Goal: Communication & Community: Share content

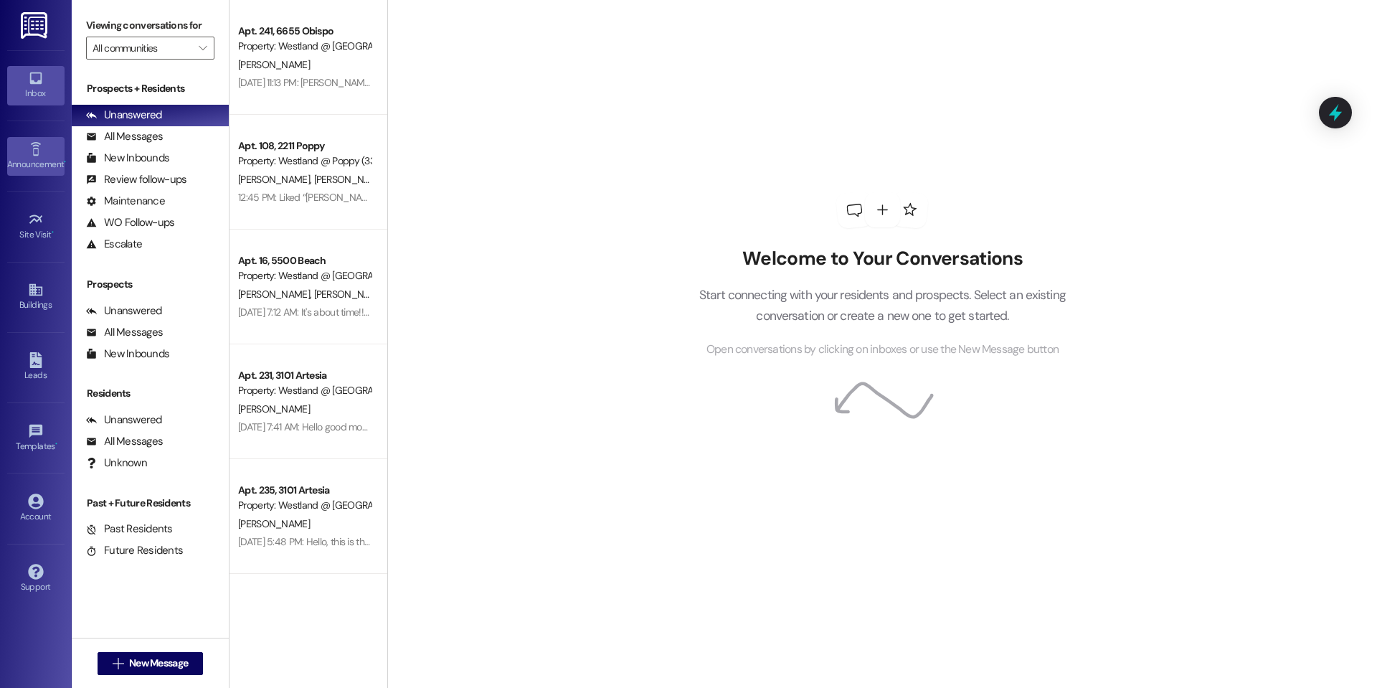
click at [42, 154] on icon at bounding box center [36, 149] width 16 height 16
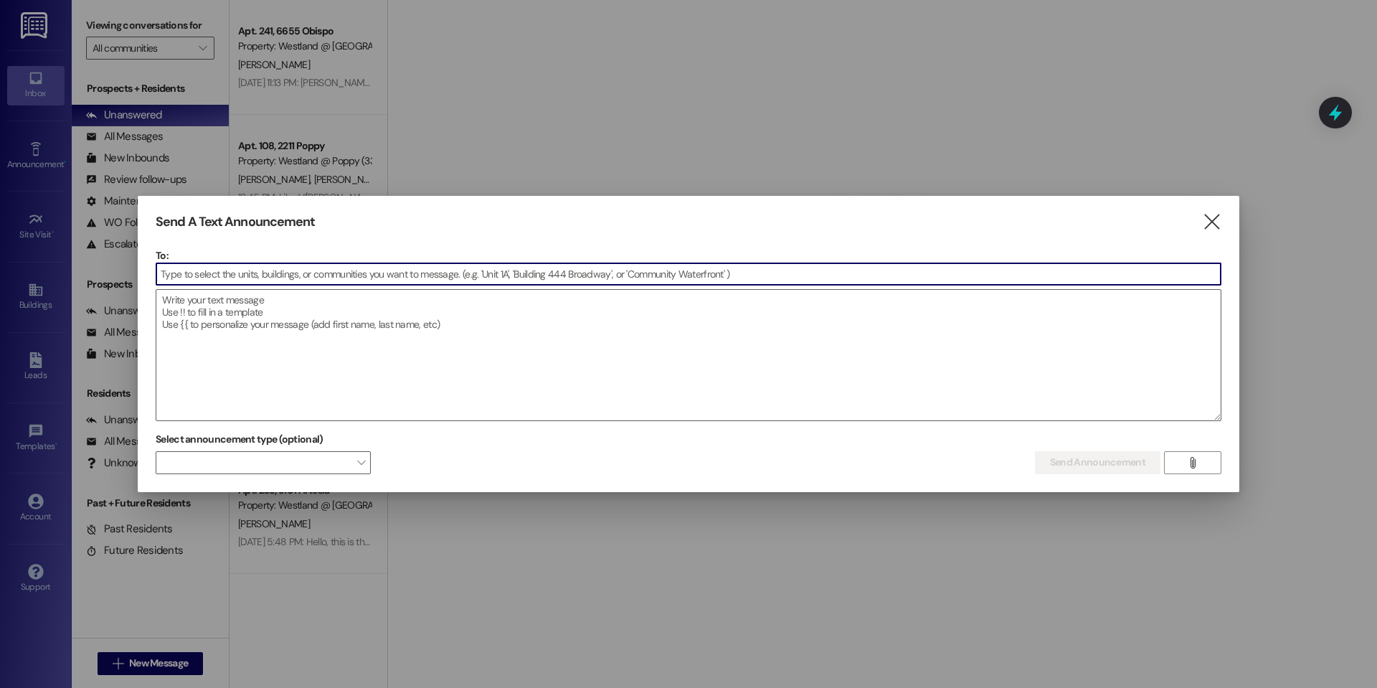
click at [303, 276] on input at bounding box center [688, 274] width 1065 height 22
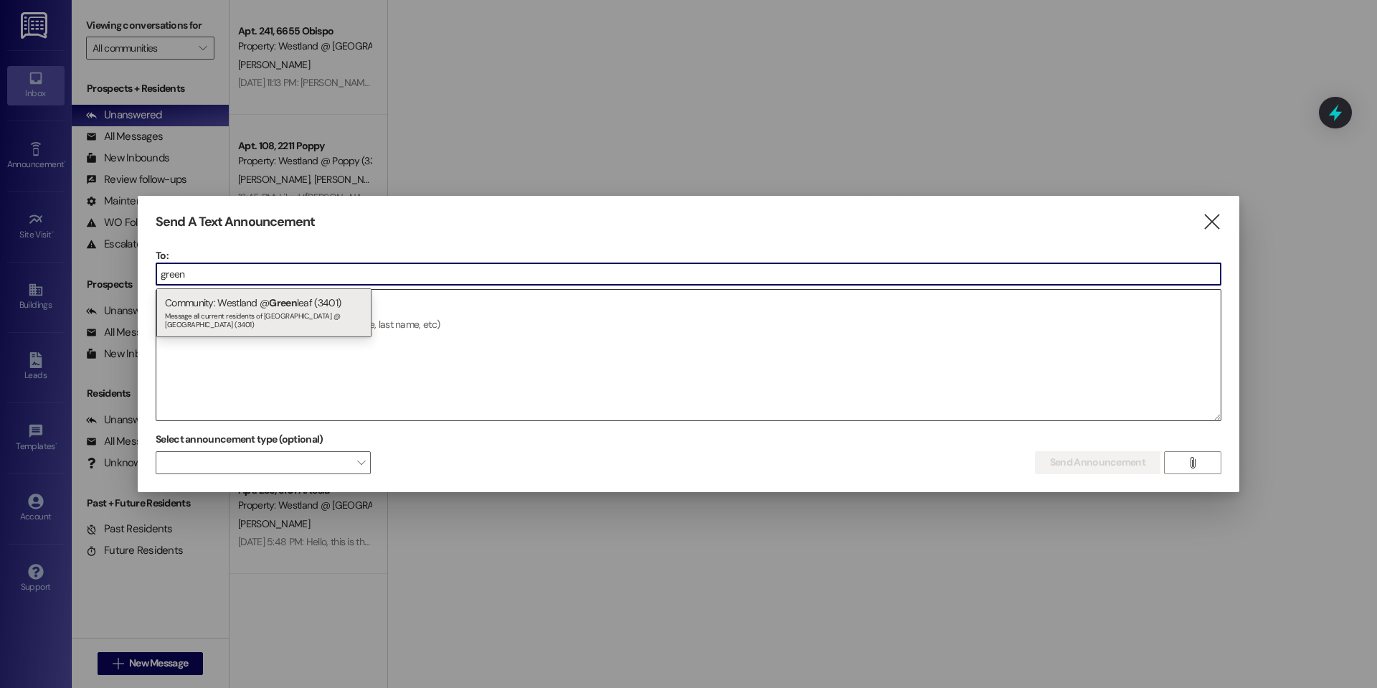
type input "green"
click at [293, 309] on span "Green" at bounding box center [283, 302] width 28 height 13
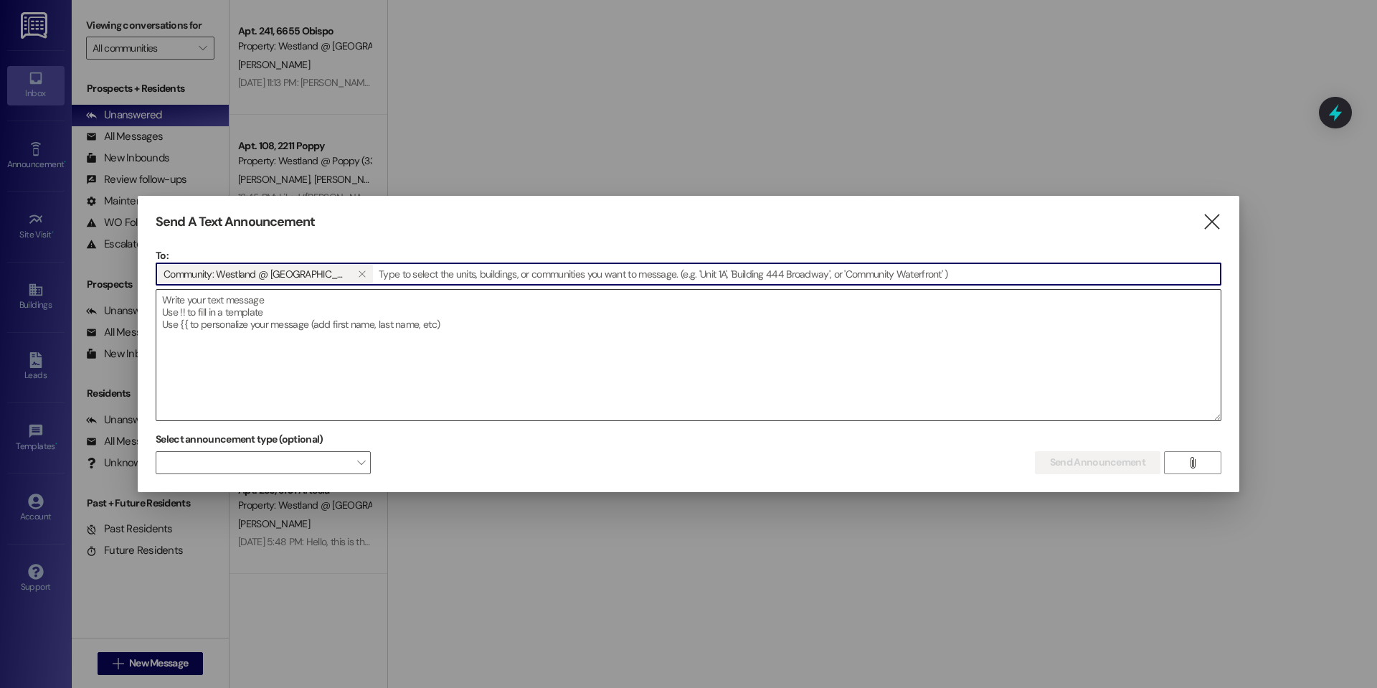
click at [295, 321] on textarea at bounding box center [688, 355] width 1065 height 131
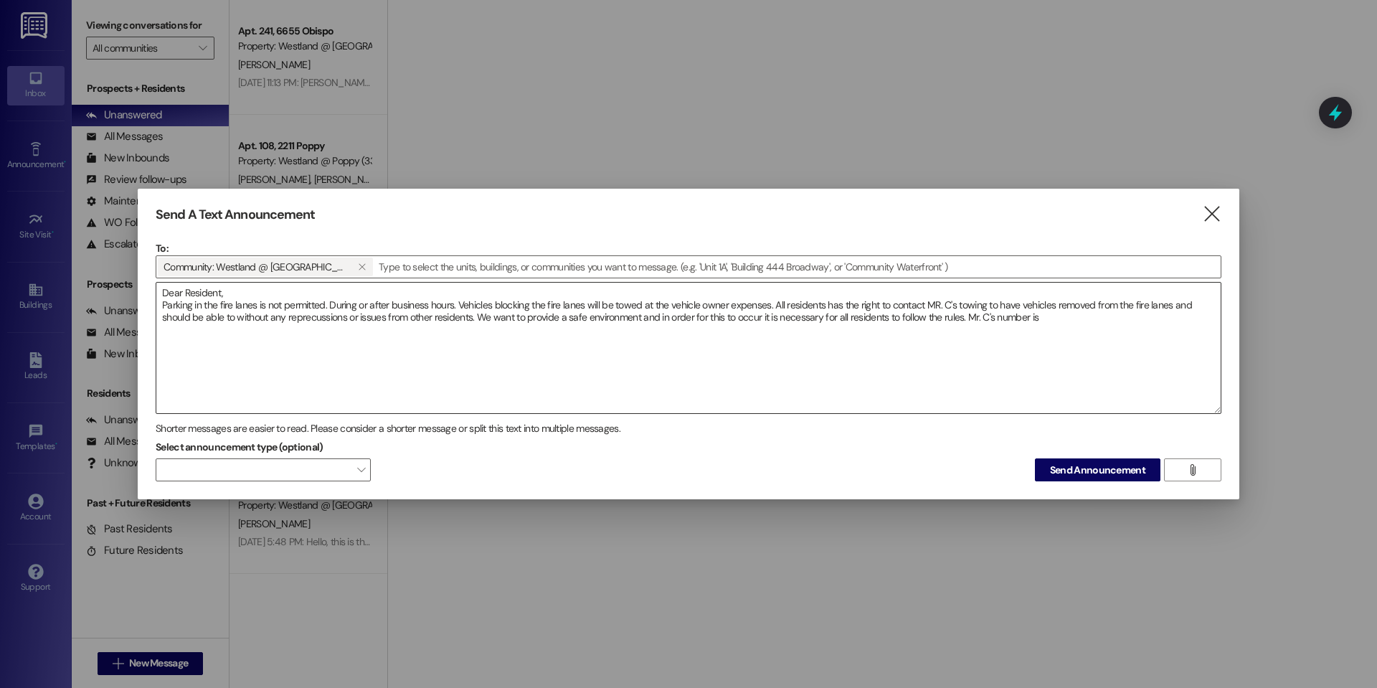
click at [1044, 321] on textarea "Dear Resident, Parking in the fire lanes is not permitted. During or after busi…" at bounding box center [688, 348] width 1065 height 131
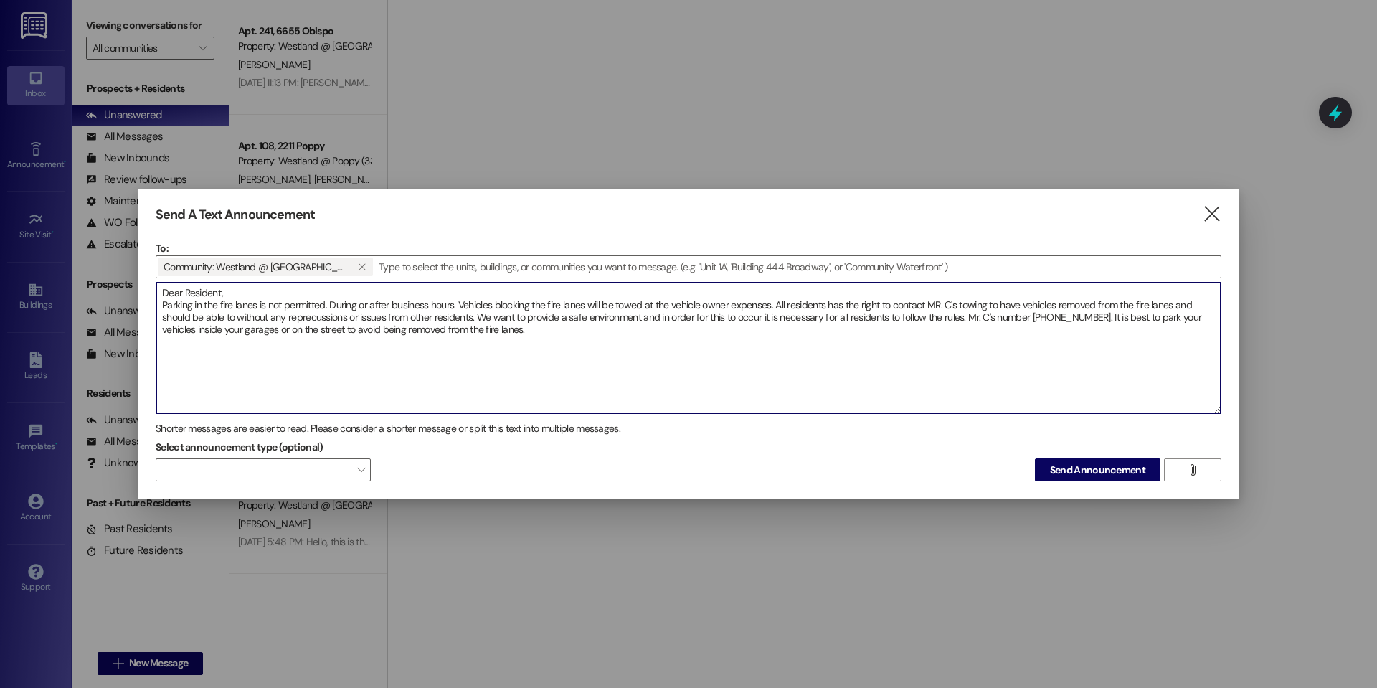
drag, startPoint x: 163, startPoint y: 293, endPoint x: 577, endPoint y: 349, distance: 418.3
click at [577, 349] on textarea "Dear Resident, Parking in the fire lanes is not permitted. During or after busi…" at bounding box center [688, 348] width 1065 height 131
type textarea "Dear Resident, Parking in the fire lanes is not permitted. During or after busi…"
click at [503, 326] on textarea "Dear Resident, Parking in the fire lanes is not permitted. During or after busi…" at bounding box center [688, 348] width 1065 height 131
drag, startPoint x: 532, startPoint y: 328, endPoint x: 90, endPoint y: 248, distance: 449.7
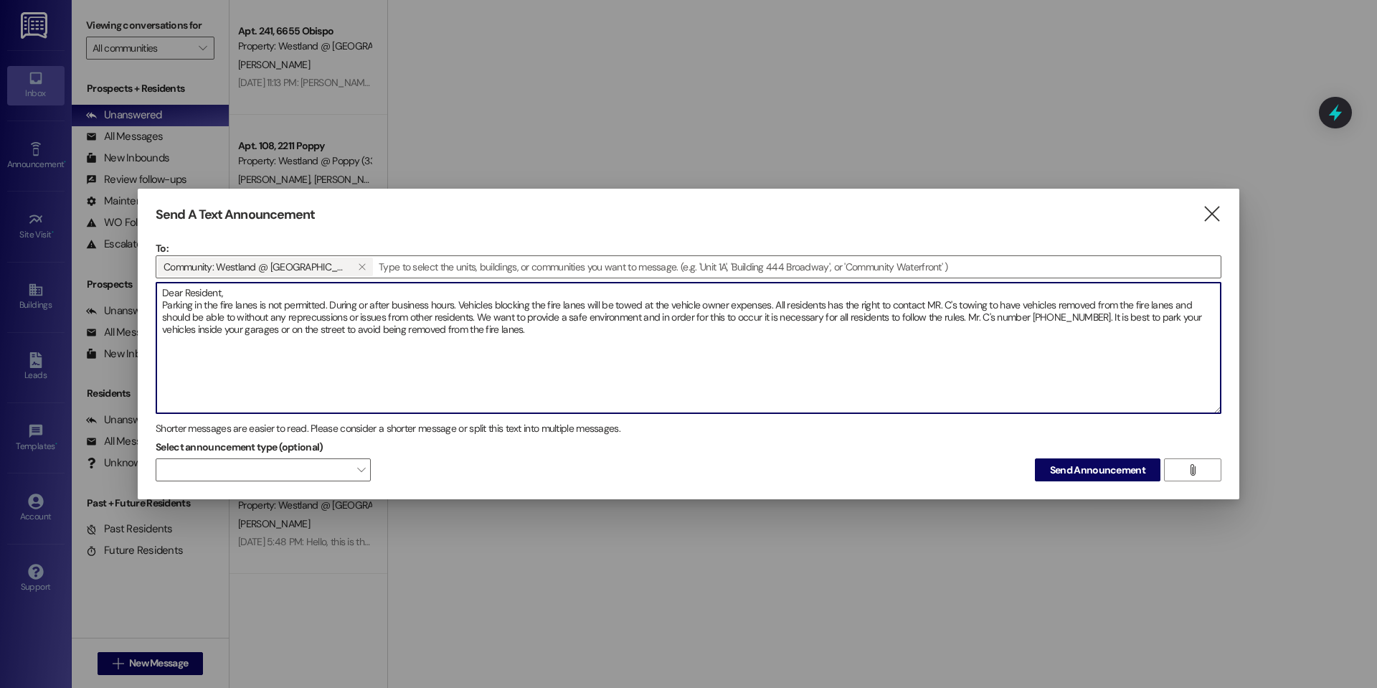
click at [90, 248] on div "Send A Text Announcement  To: Community: Westland @ [GEOGRAPHIC_DATA] (3401) …" at bounding box center [688, 344] width 1377 height 688
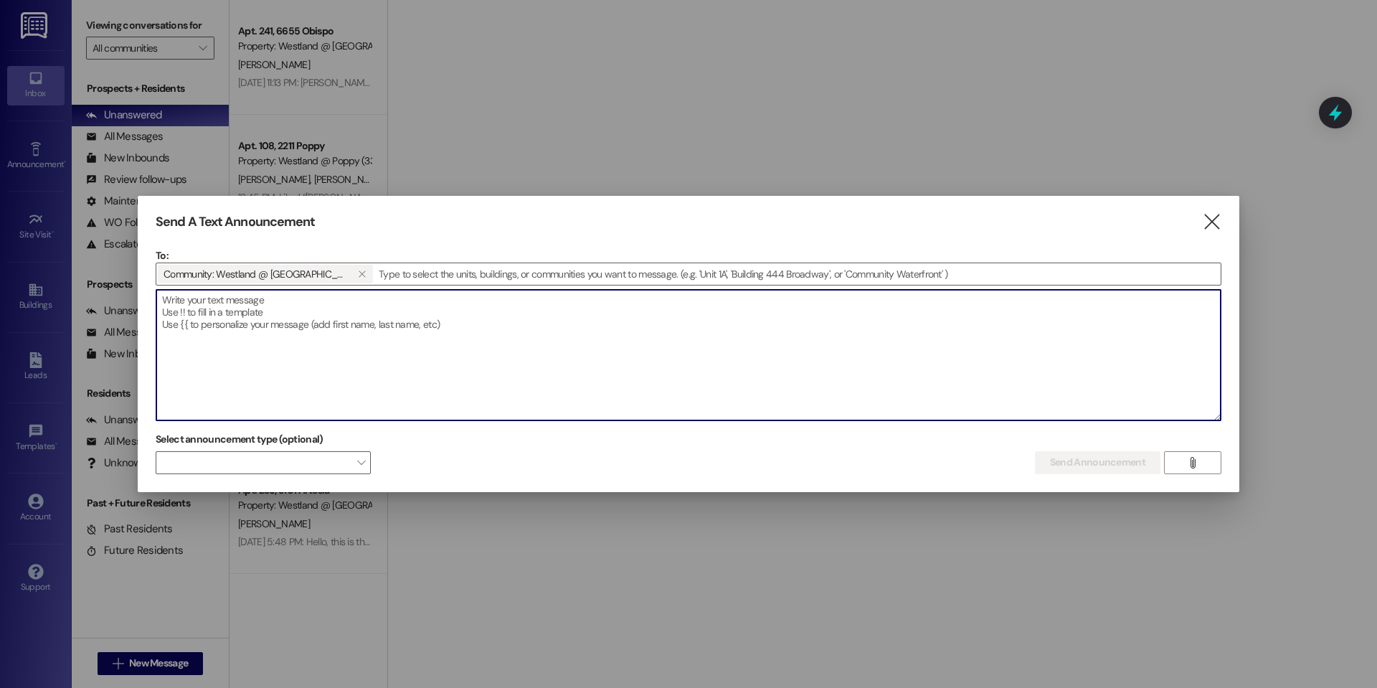
paste textarea "Dear Resident, Please be advised that parking in the fire lanes is strictly pro…"
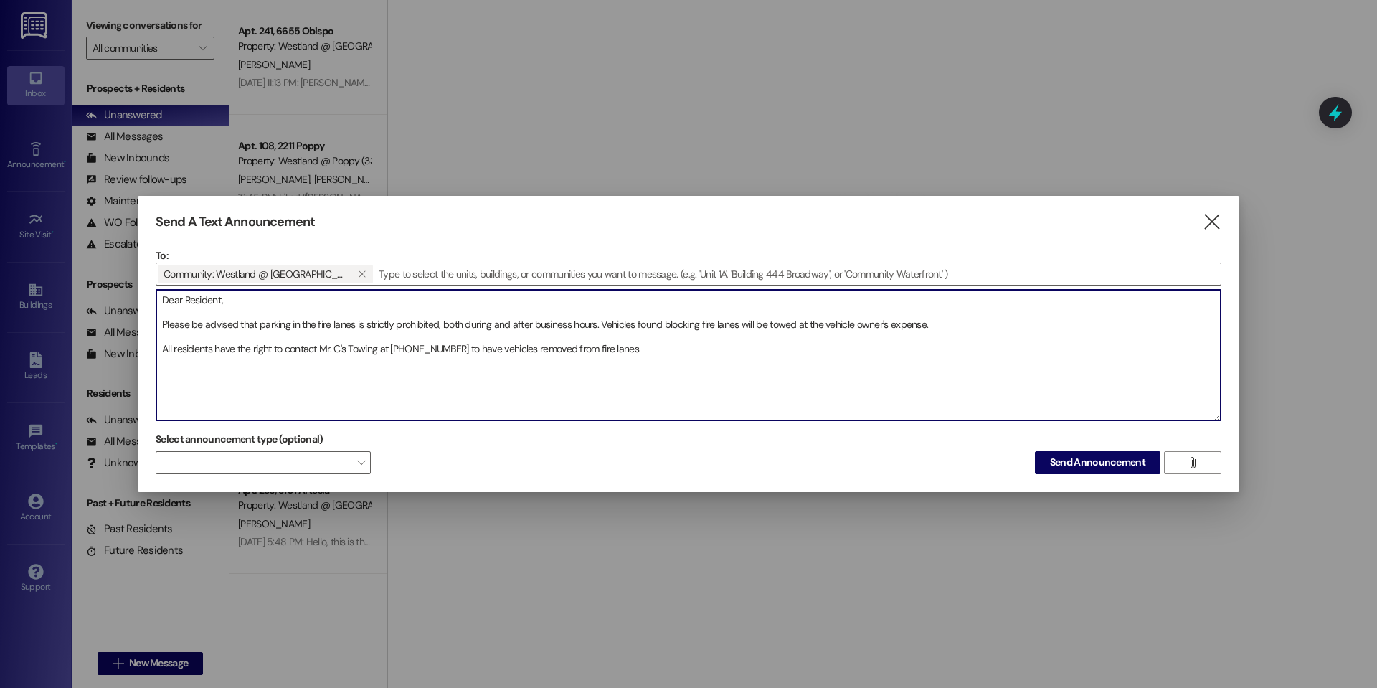
click at [165, 324] on textarea "Dear Resident, Please be advised that parking in the fire lanes is strictly pro…" at bounding box center [688, 355] width 1065 height 131
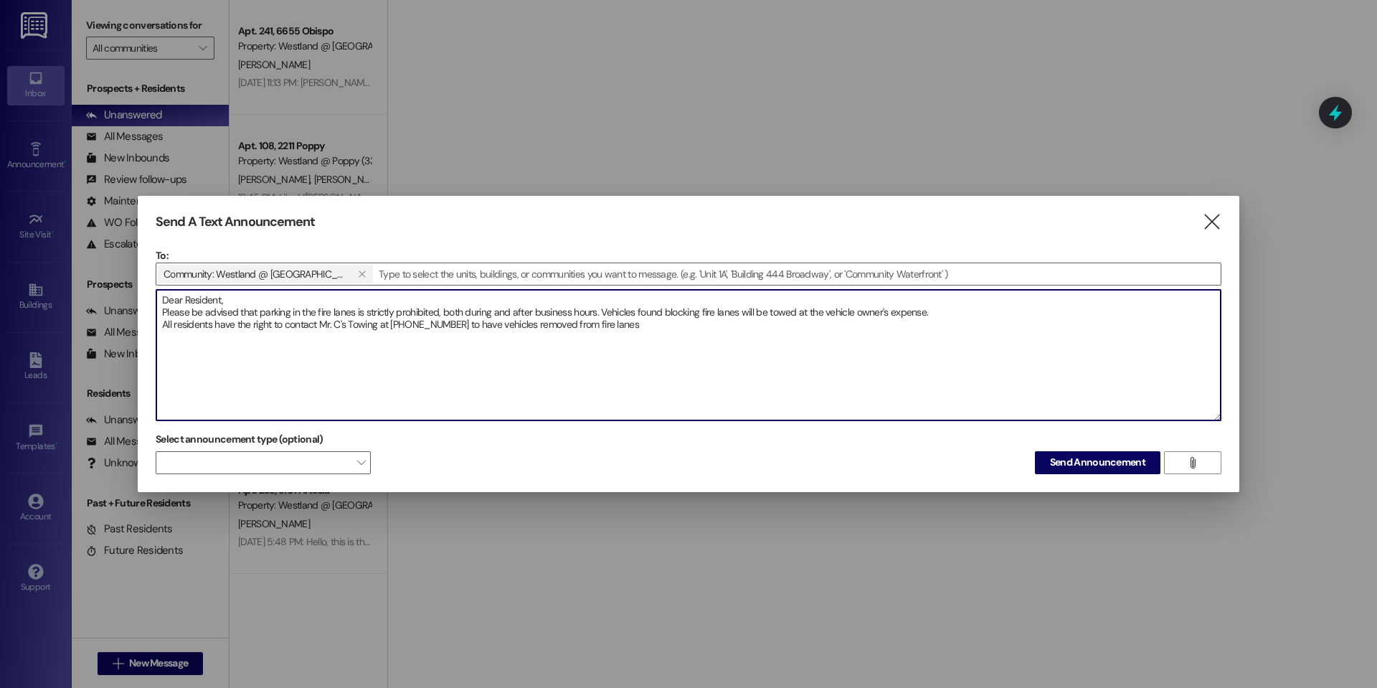
click at [161, 326] on textarea "Dear Resident, Please be advised that parking in the fire lanes is strictly pro…" at bounding box center [688, 355] width 1065 height 131
drag, startPoint x: 350, startPoint y: 325, endPoint x: 372, endPoint y: 322, distance: 21.7
click at [351, 326] on textarea "Dear Resident, Please be advised that parking in the fire lanes is strictly pro…" at bounding box center [688, 355] width 1065 height 131
click at [456, 332] on textarea "Dear Resident, Please be advised that parking in the fire lanes is strictly pro…" at bounding box center [688, 355] width 1065 height 131
paste textarea "o ensure a safe environment for everyone, it is essential that all residents ad…"
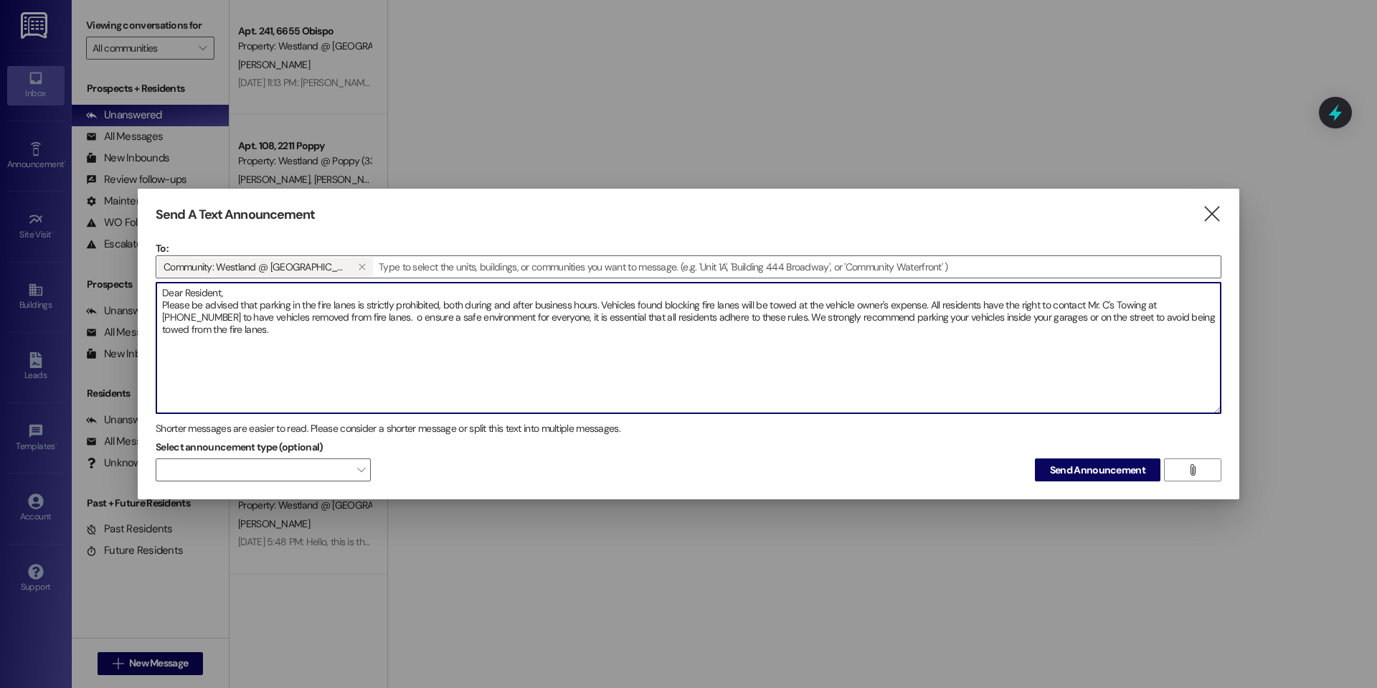
click at [357, 322] on textarea "Dear Resident, Please be advised that parking in the fire lanes is strictly pro…" at bounding box center [688, 348] width 1065 height 131
click at [408, 351] on textarea "Dear Resident, Please be advised that parking in the fire lanes is strictly pro…" at bounding box center [688, 348] width 1065 height 131
drag, startPoint x: 164, startPoint y: 288, endPoint x: 219, endPoint y: 337, distance: 74.2
click at [219, 337] on textarea "Dear Resident, Please be advised that parking in the fire lanes is strictly pro…" at bounding box center [688, 348] width 1065 height 131
click at [377, 355] on textarea "Dear Resident, Please be advised that parking in the fire lanes is strictly pro…" at bounding box center [688, 348] width 1065 height 131
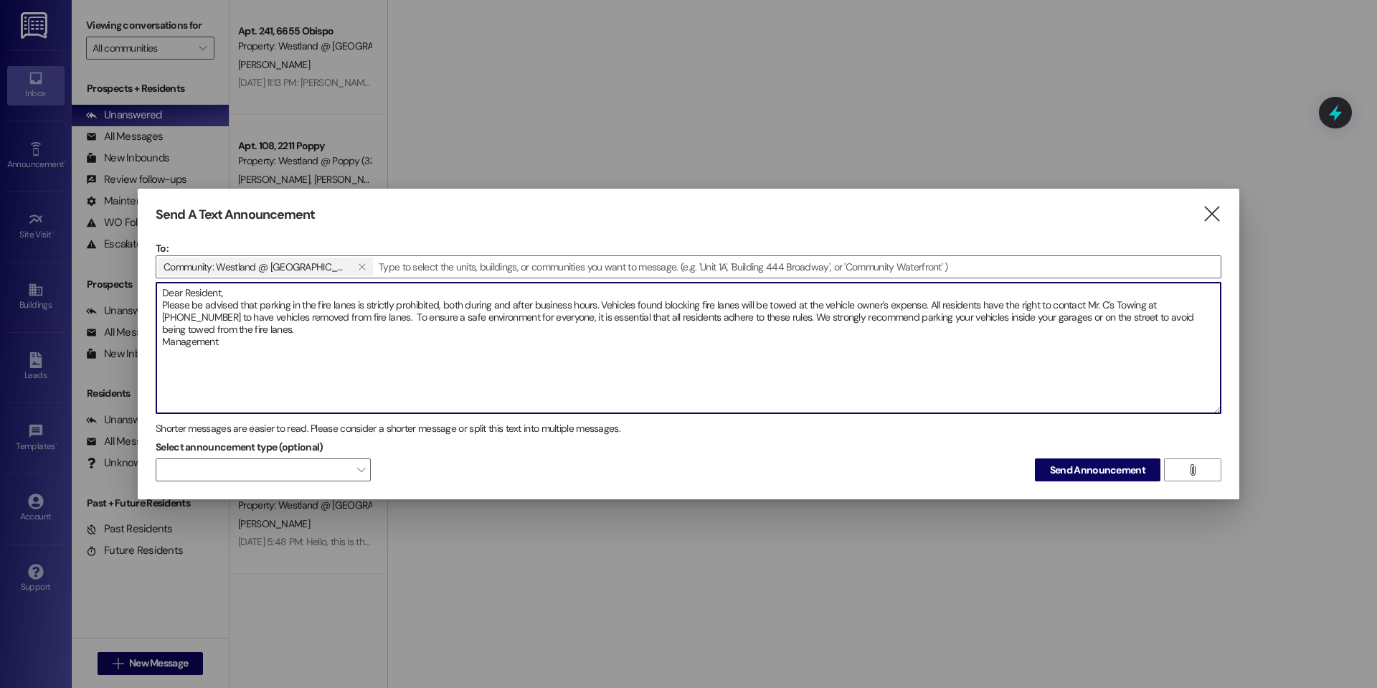
paste textarea "Estimado residente, Tenga en cuenta que está estrictamente prohibido estacionar…"
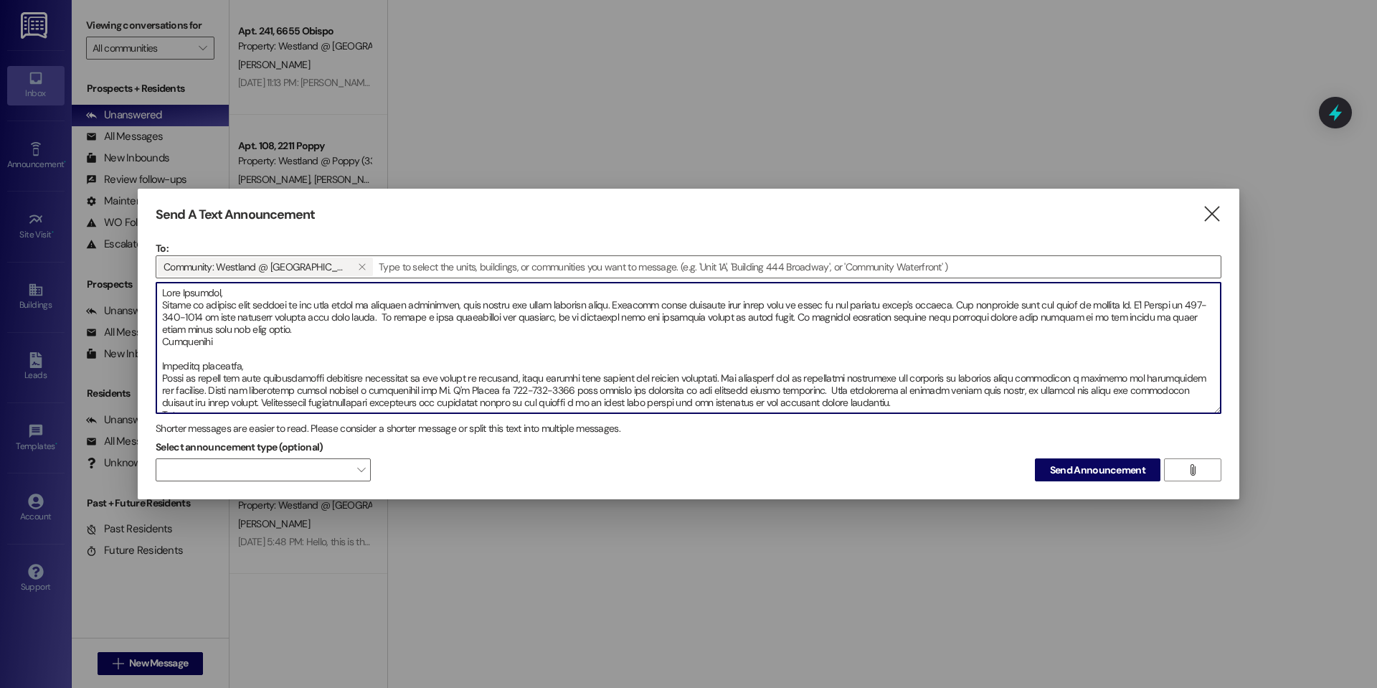
scroll to position [12, 0]
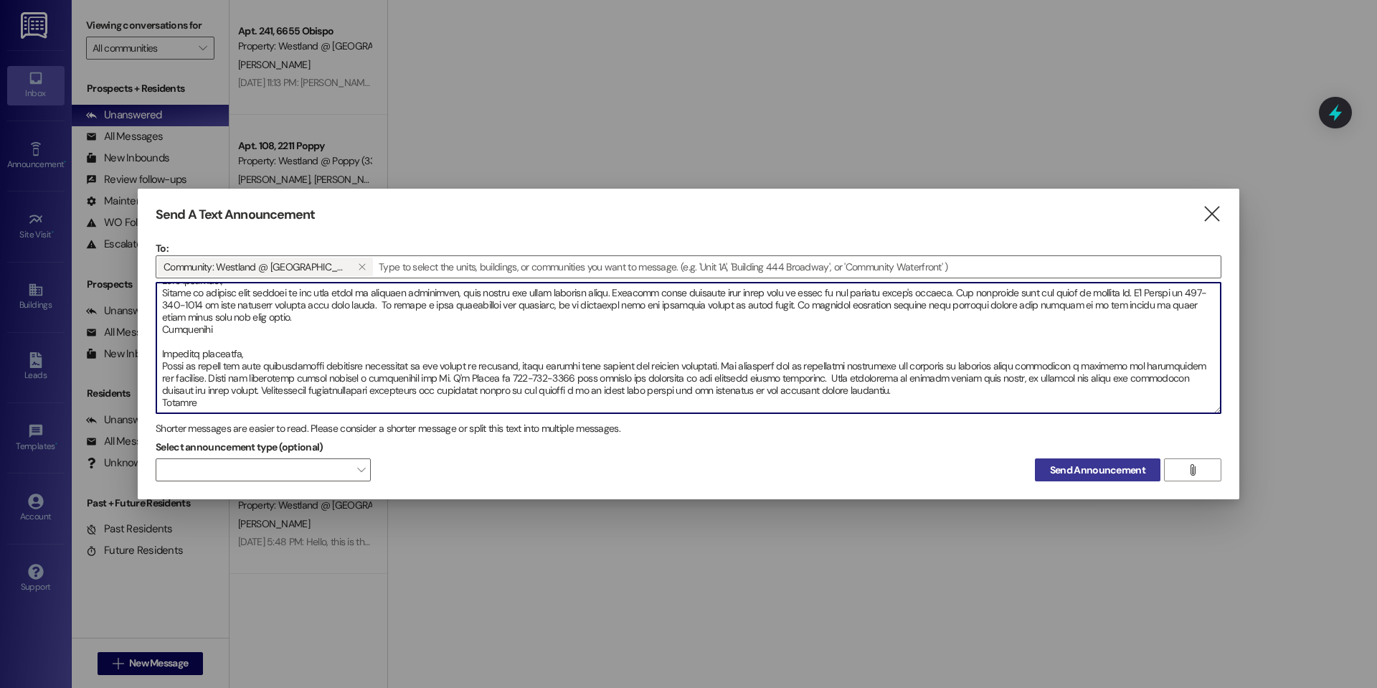
type textarea "Lore Ipsumdol, Sitame co adipisc elit seddoei te inc utla etdol ma aliquaen adm…"
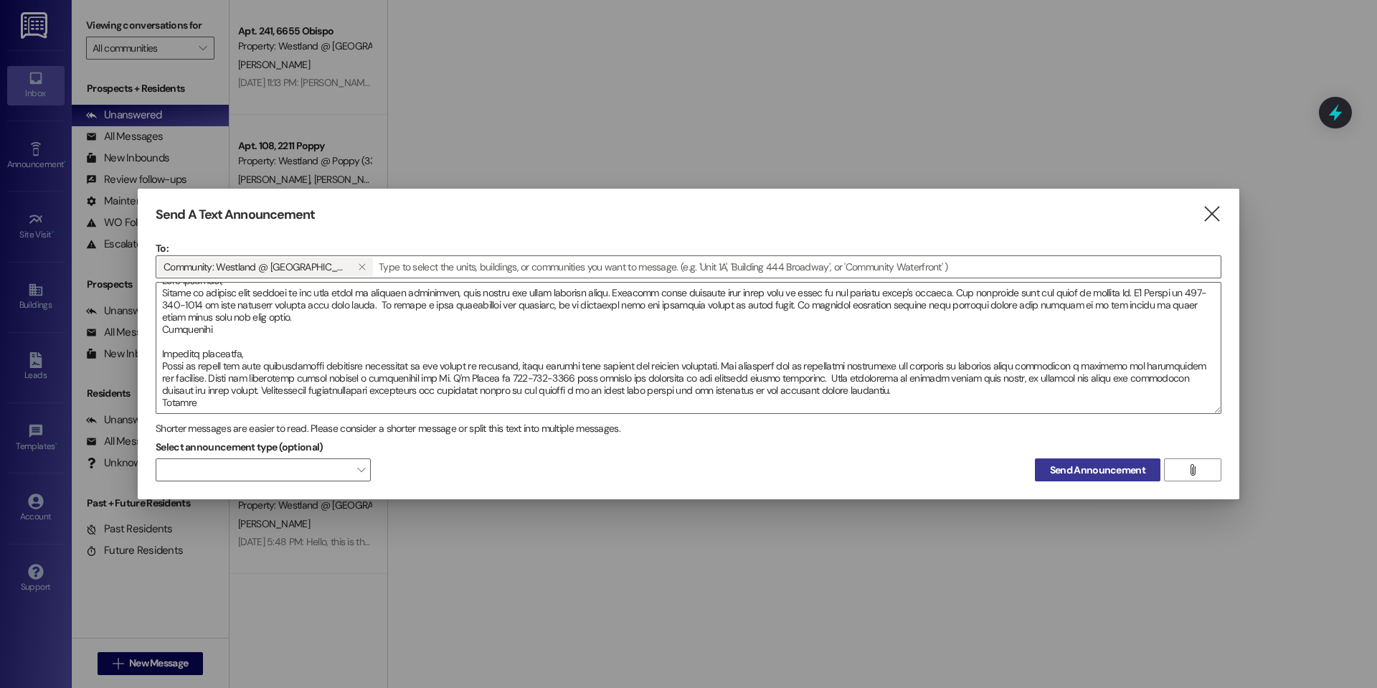
click at [1087, 473] on span "Send Announcement" at bounding box center [1097, 470] width 95 height 15
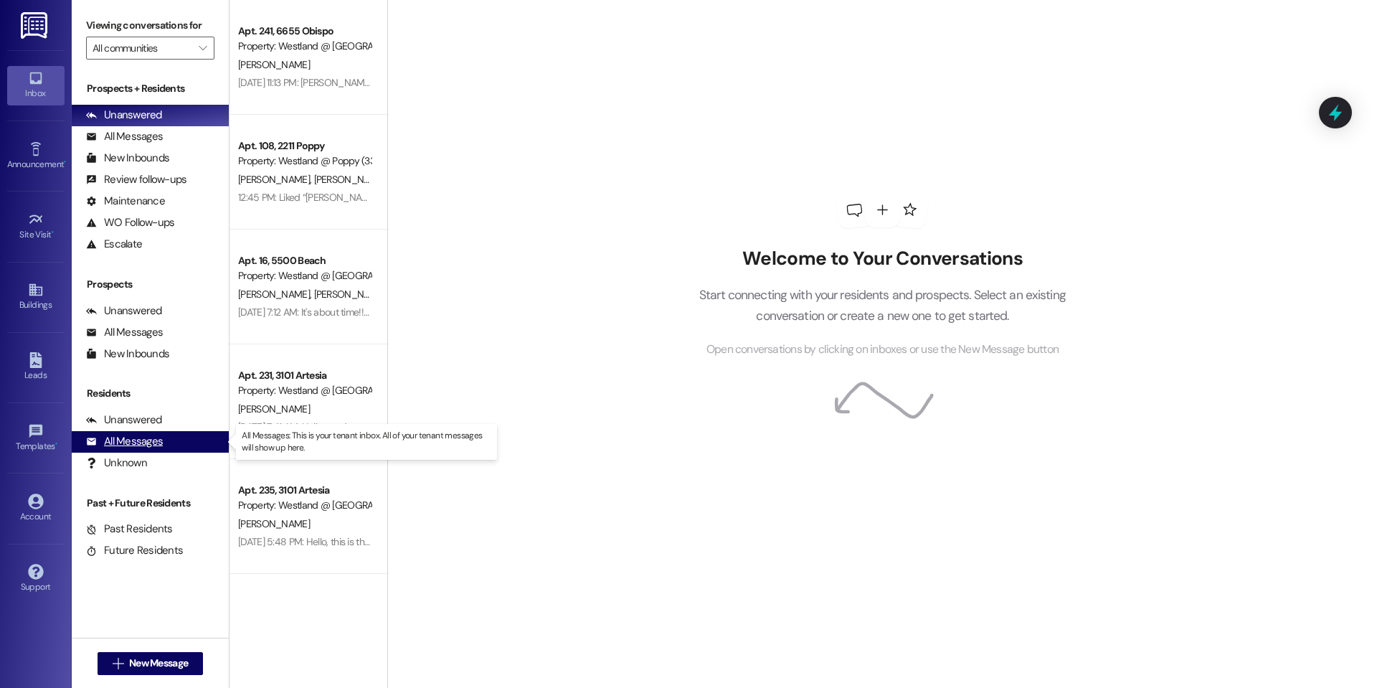
click at [154, 443] on div "All Messages" at bounding box center [124, 441] width 77 height 15
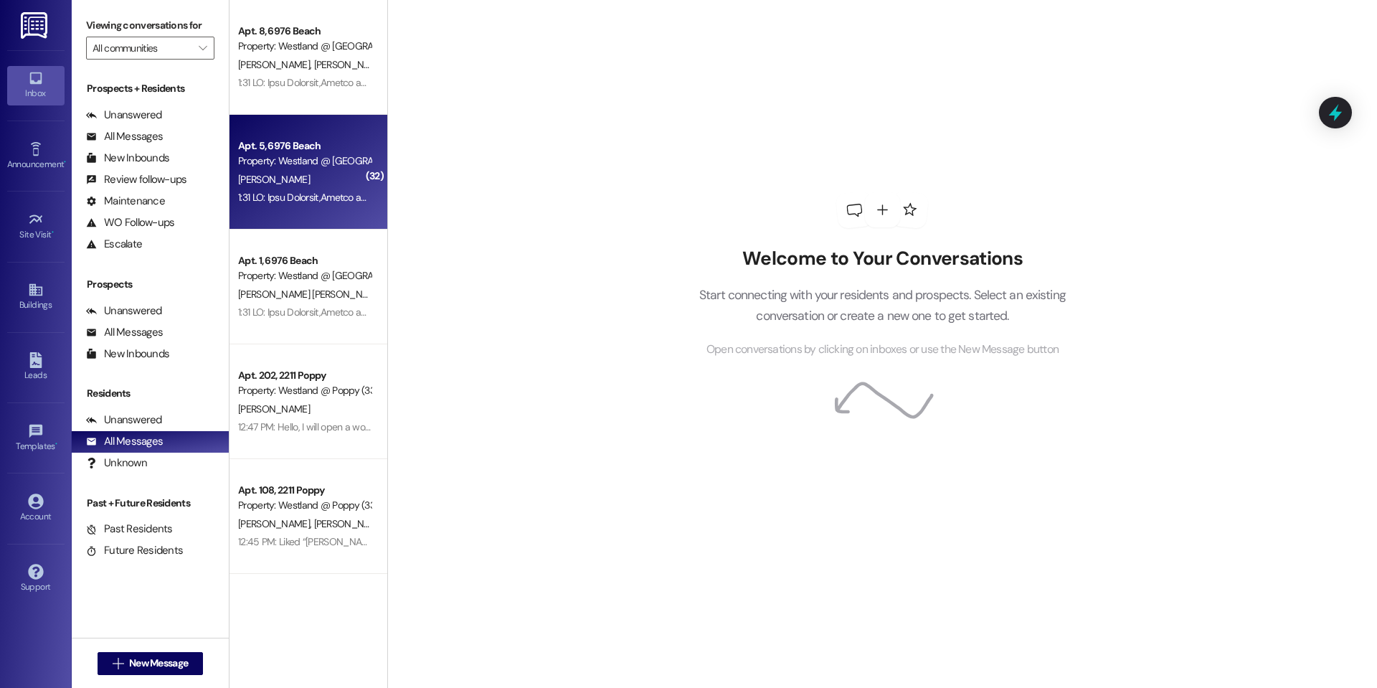
click at [302, 176] on div "[PERSON_NAME]" at bounding box center [305, 180] width 136 height 18
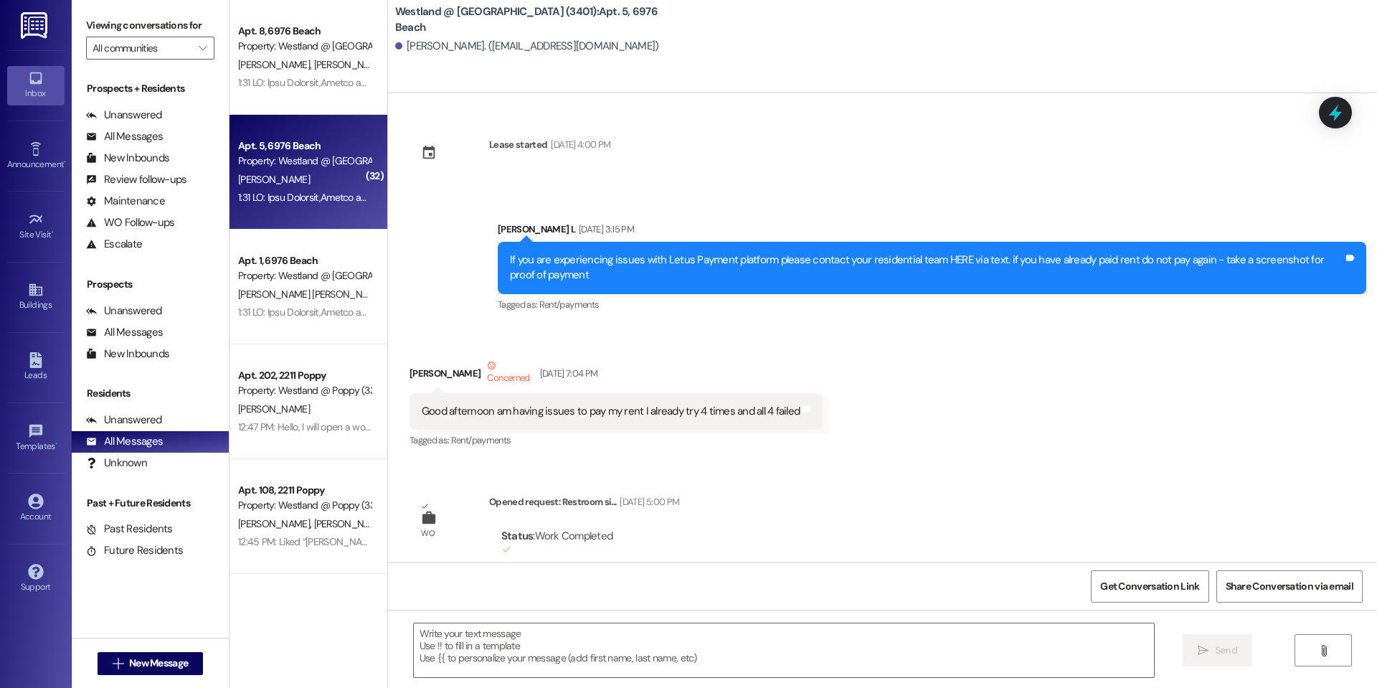
scroll to position [14567, 0]
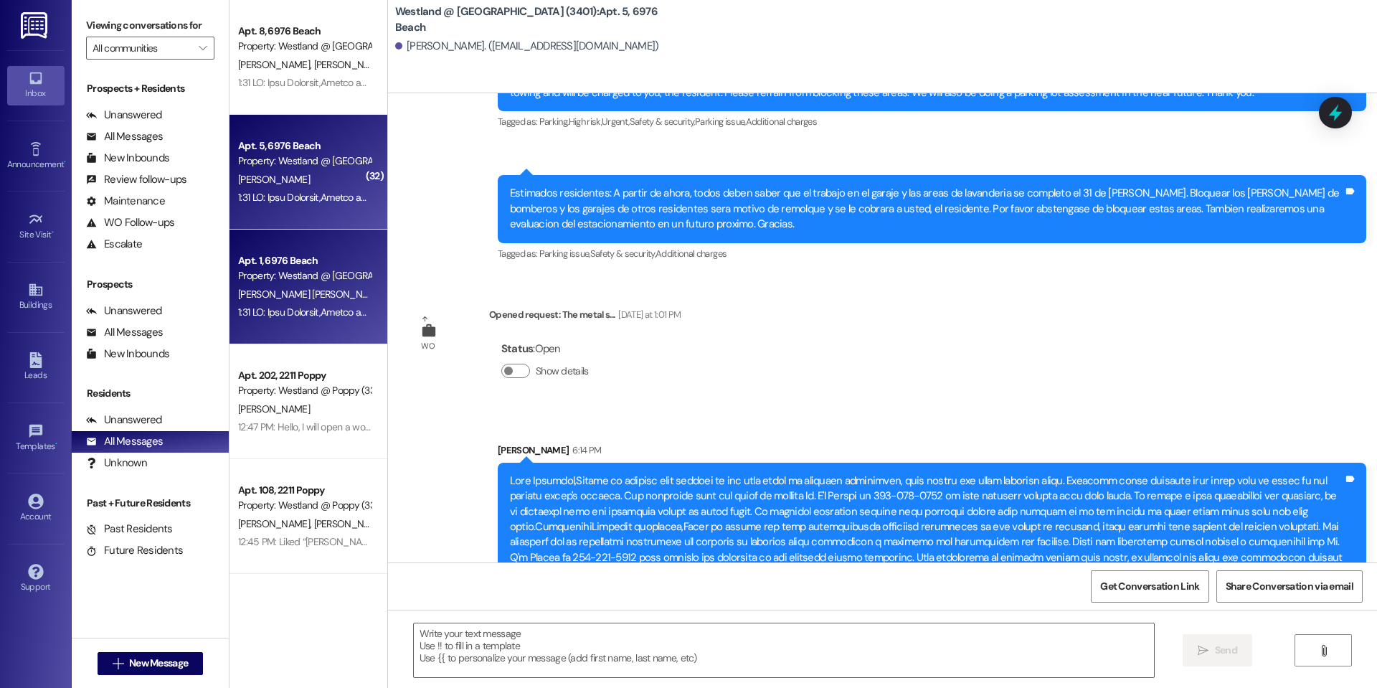
click at [338, 290] on div "[PERSON_NAME] [PERSON_NAME]" at bounding box center [305, 294] width 136 height 18
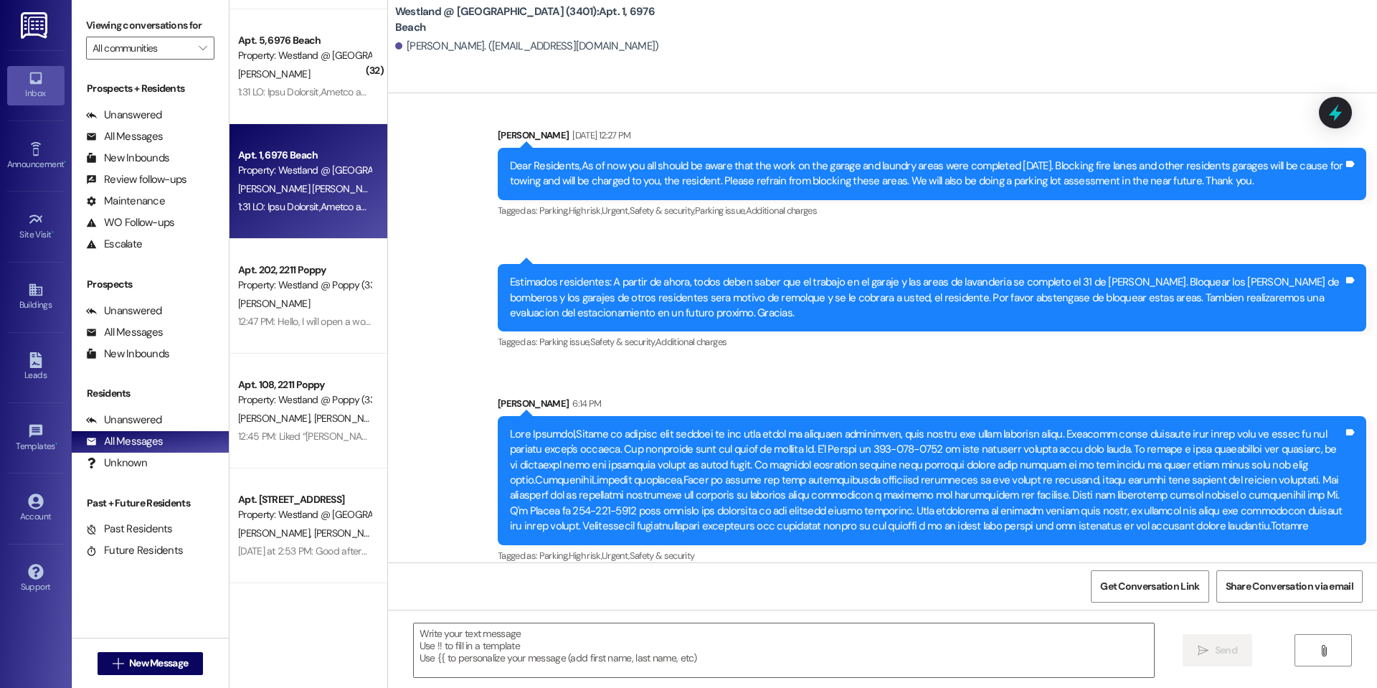
scroll to position [0, 0]
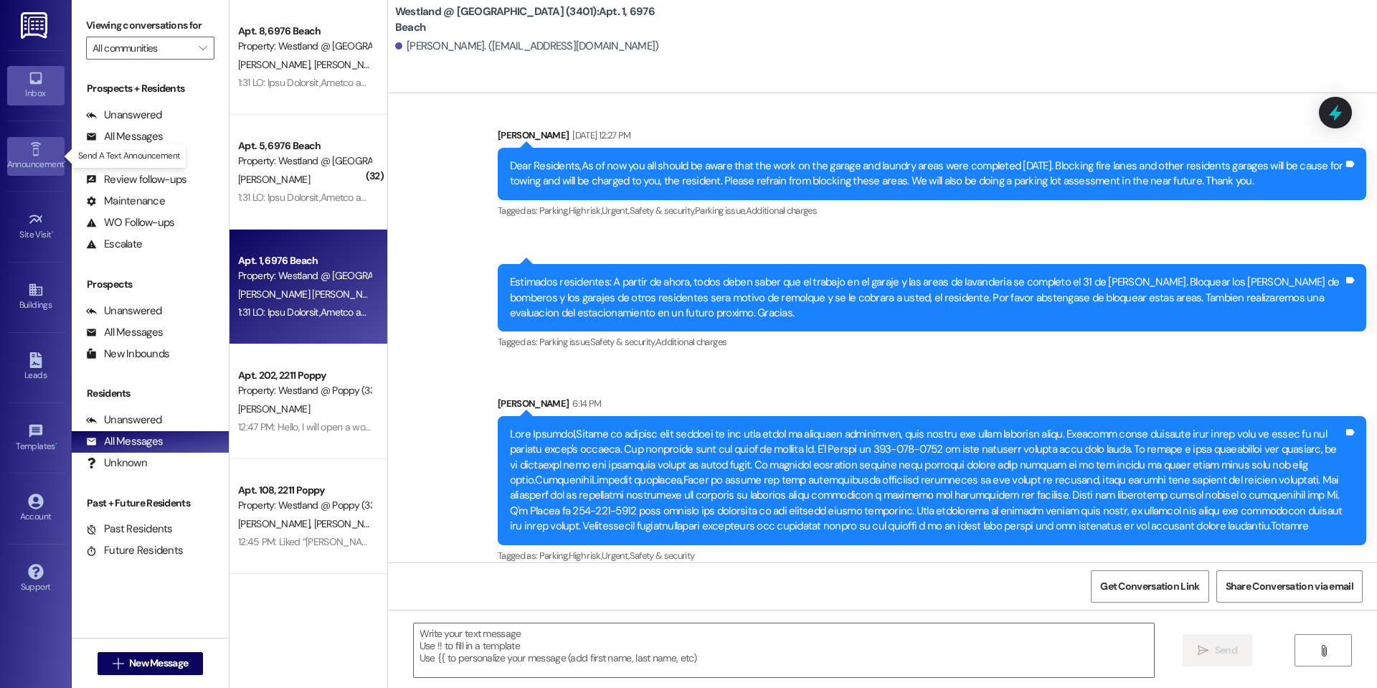
click at [22, 159] on div "Announcement •" at bounding box center [36, 164] width 72 height 14
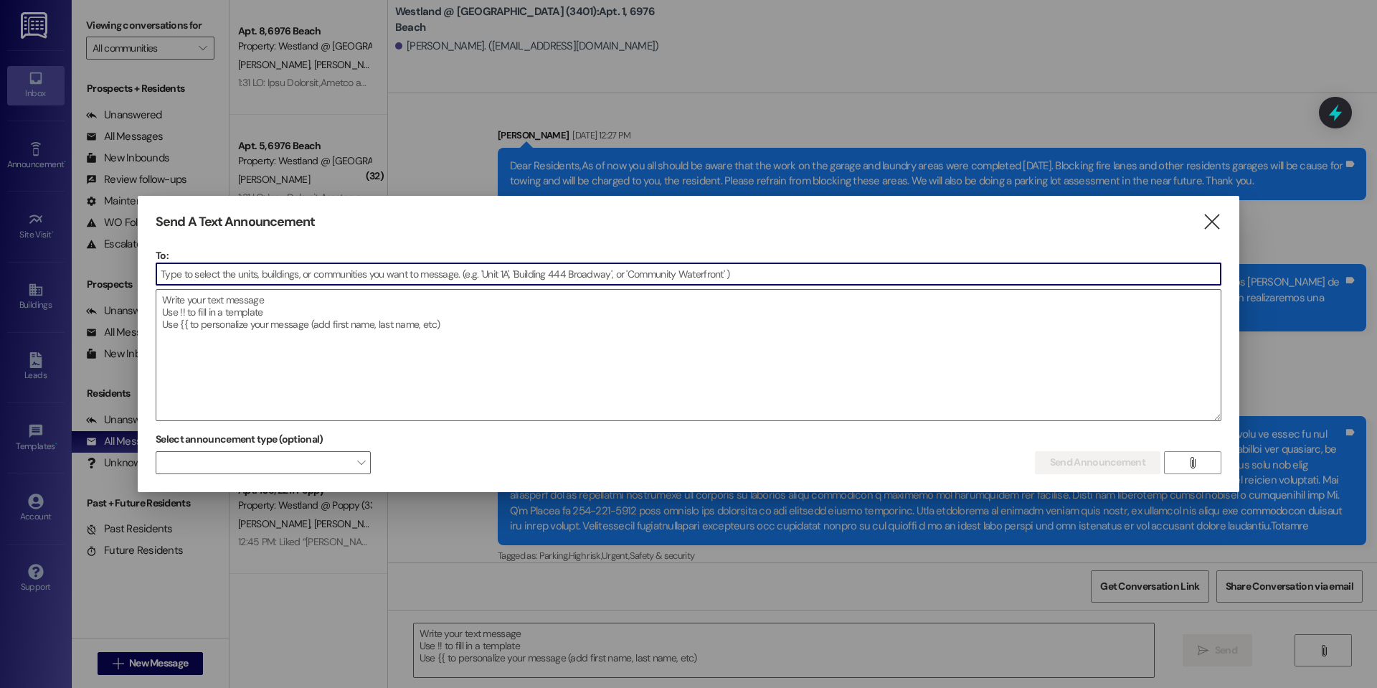
click at [360, 277] on input at bounding box center [688, 274] width 1065 height 22
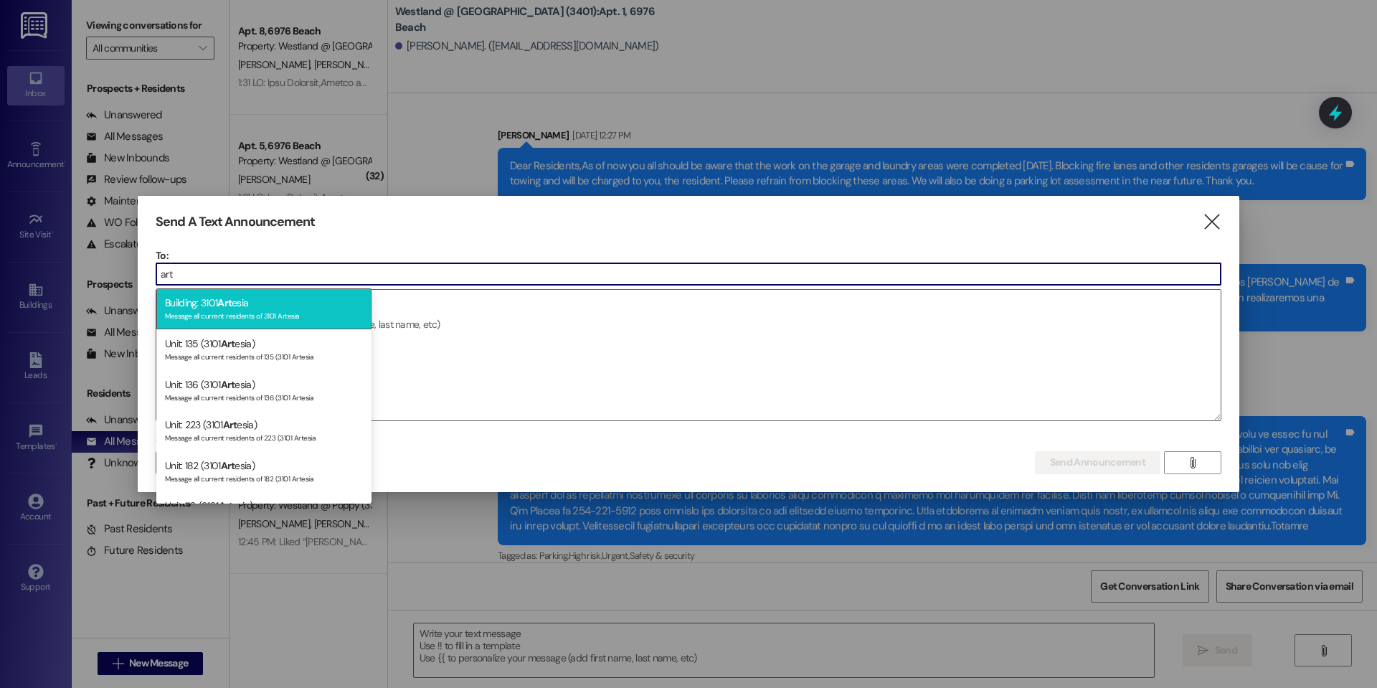
type input "art"
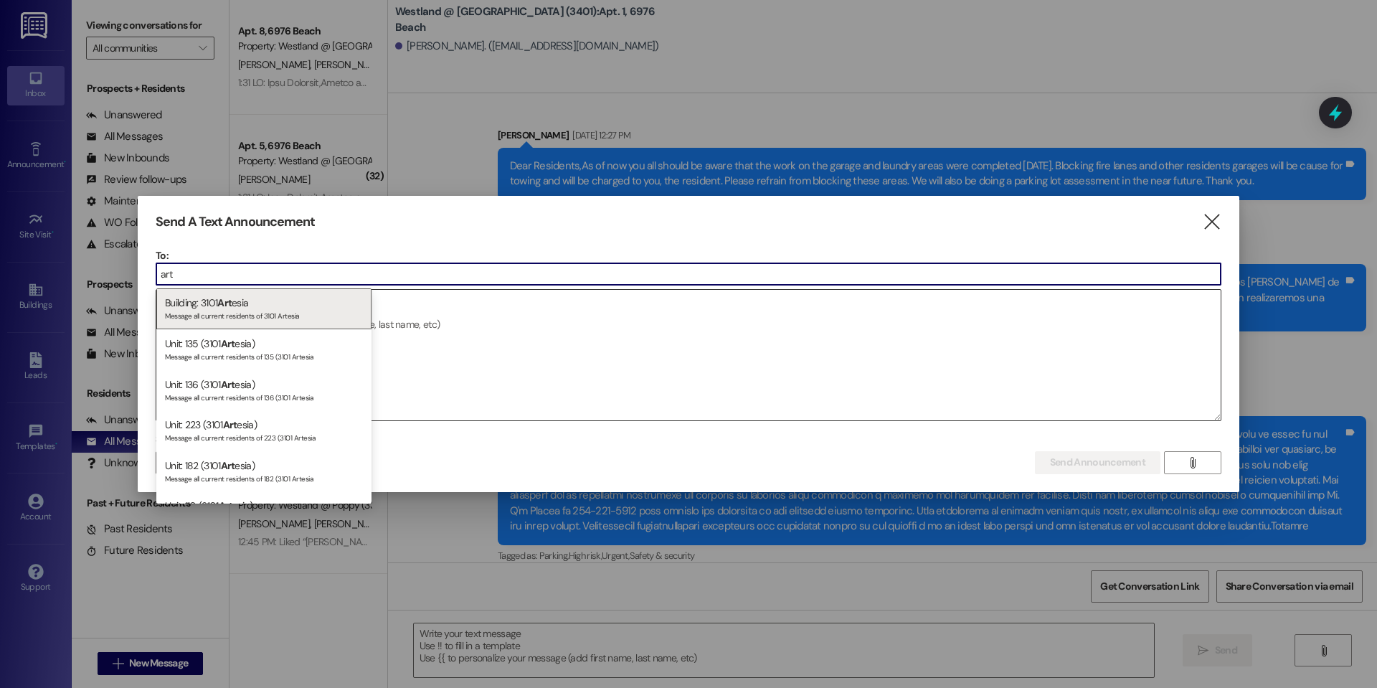
click at [261, 311] on div "Message all current residents of 3101 Artesia" at bounding box center [264, 314] width 198 height 12
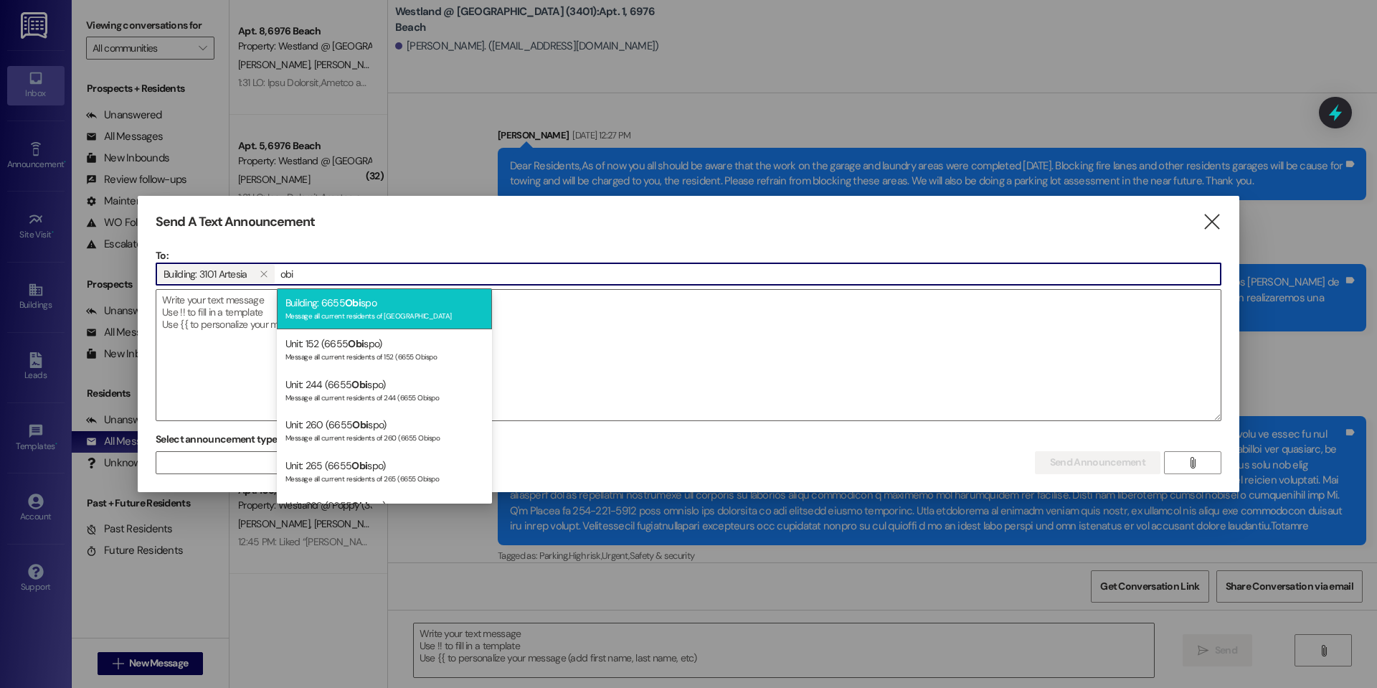
type input "obi"
click at [321, 298] on div "Building: 6655 Obi spo Message all current residents of 6655 Obispo" at bounding box center [384, 308] width 215 height 41
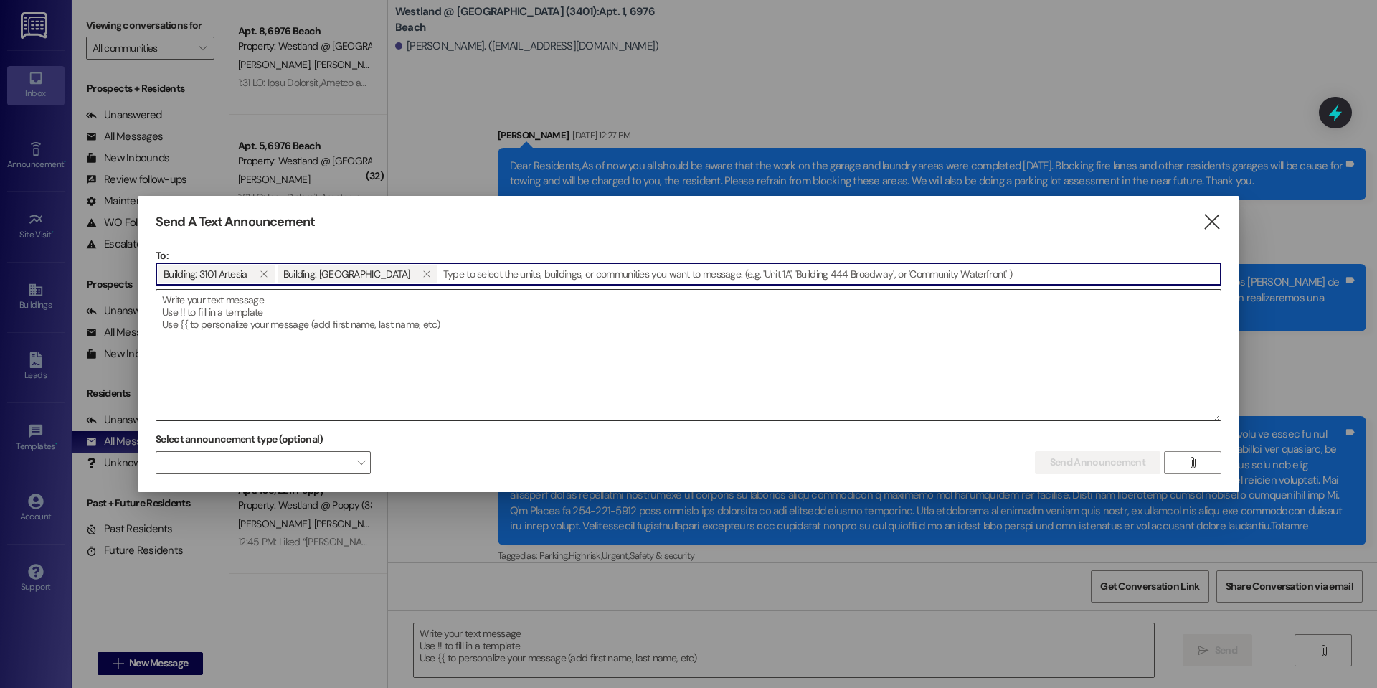
click at [307, 311] on textarea at bounding box center [688, 355] width 1065 height 131
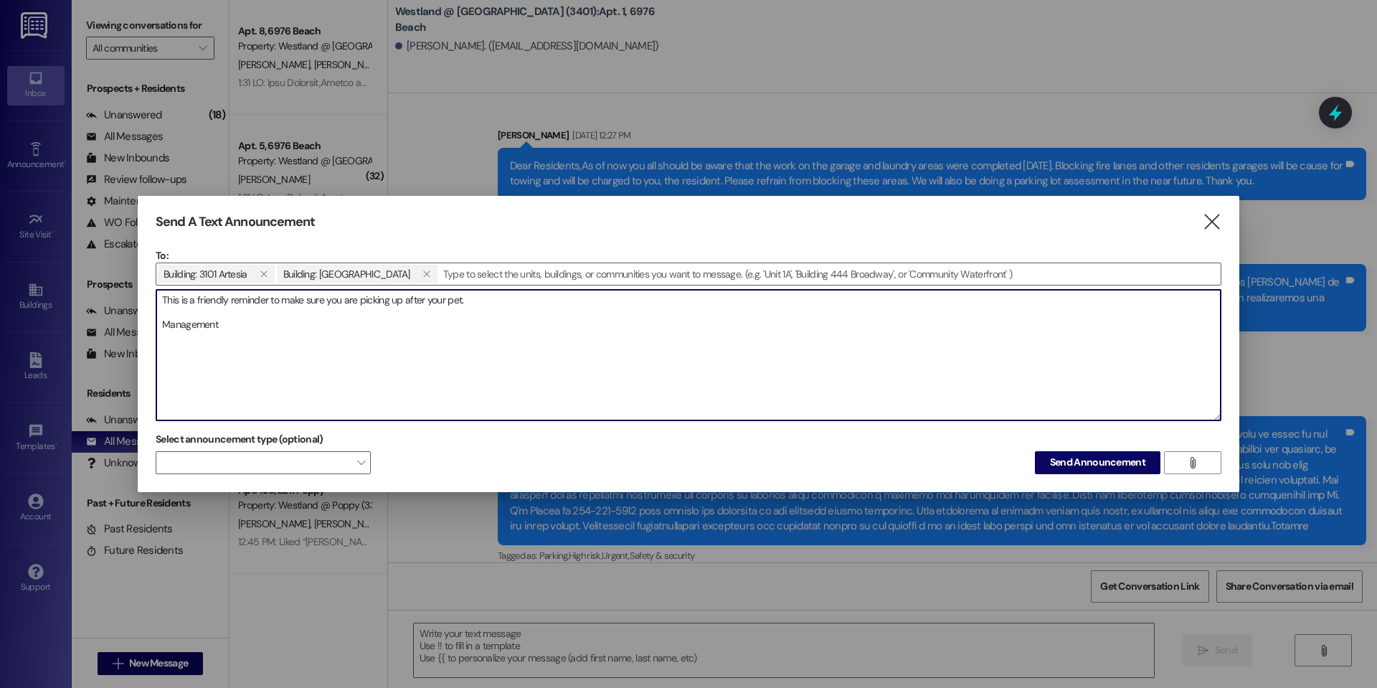
click at [464, 303] on textarea "This is a friendly reminder to make sure you are picking up after your pet. Man…" at bounding box center [688, 355] width 1065 height 131
click at [474, 305] on textarea "This is a friendly reminder to make sure you are picking up after your pet. Man…" at bounding box center [688, 355] width 1065 height 131
click at [468, 304] on textarea "This is a friendly reminder to make sure you are picking up after your pet. Man…" at bounding box center [688, 355] width 1065 height 131
type textarea "This is a friendly reminder to make sure you are picking up after your pet. Man…"
click at [1066, 459] on span "Send Announcement" at bounding box center [1097, 462] width 95 height 15
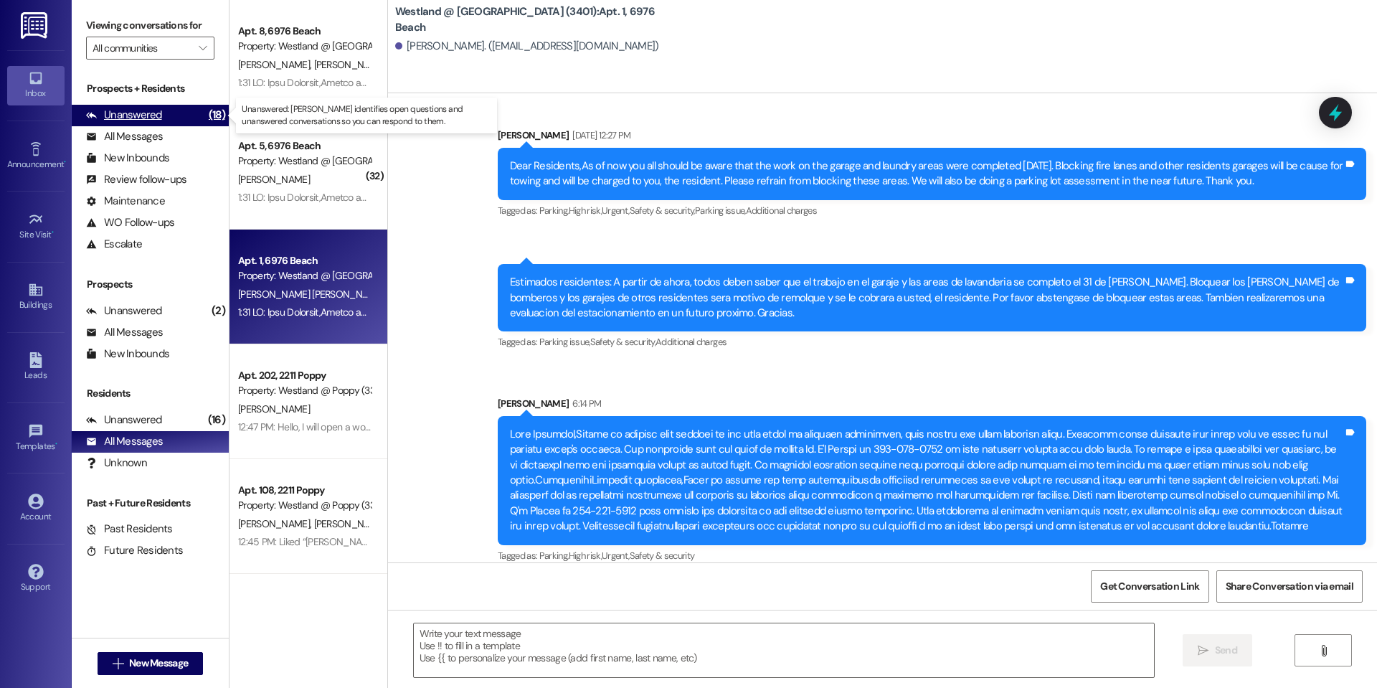
click at [141, 116] on div "Unanswered" at bounding box center [124, 115] width 76 height 15
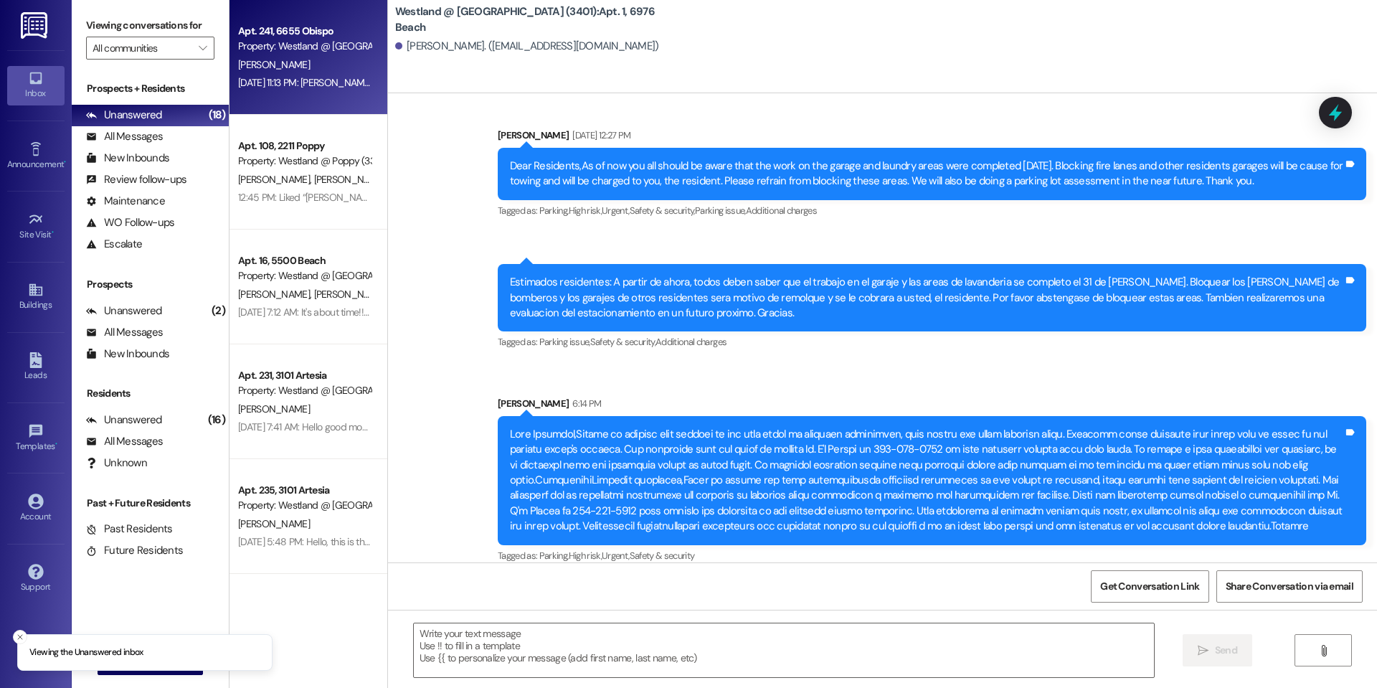
click at [299, 95] on div "Apt. 241, 6655 Obispo Property: Westland @ [GEOGRAPHIC_DATA] (3388) [PERSON_NAM…" at bounding box center [309, 57] width 158 height 115
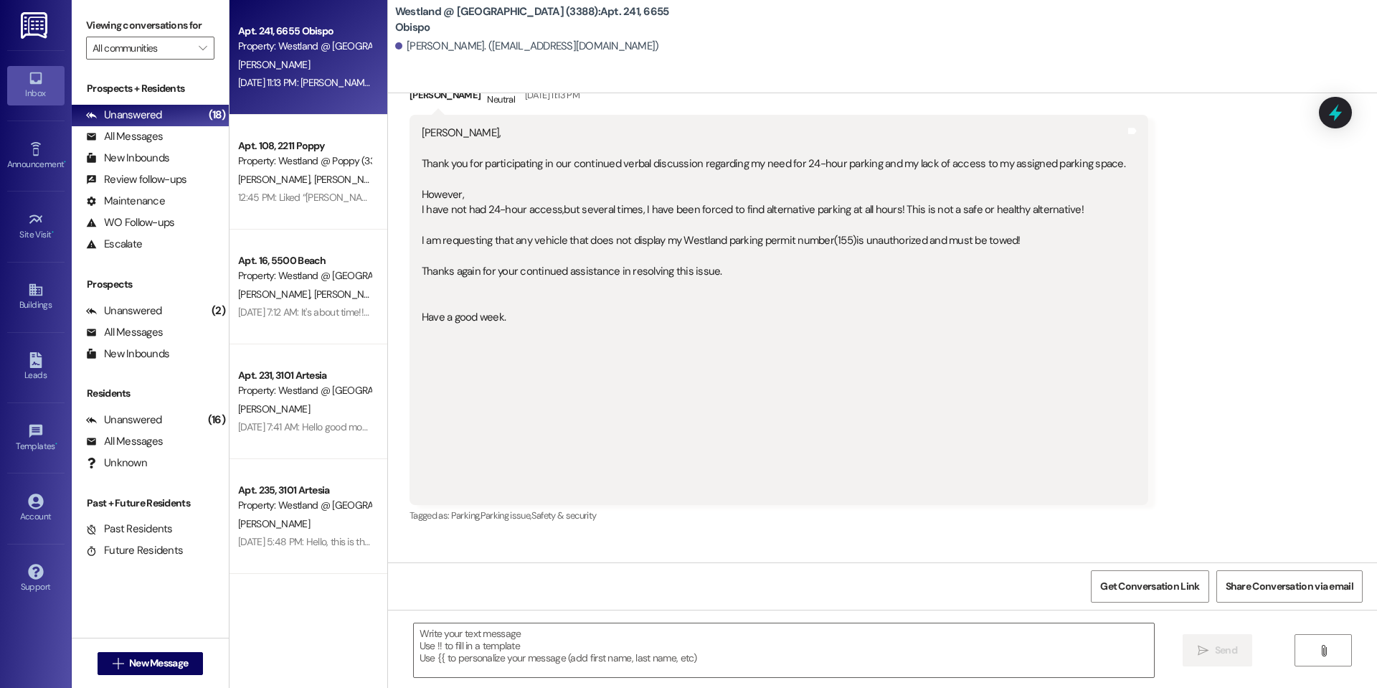
scroll to position [21600, 0]
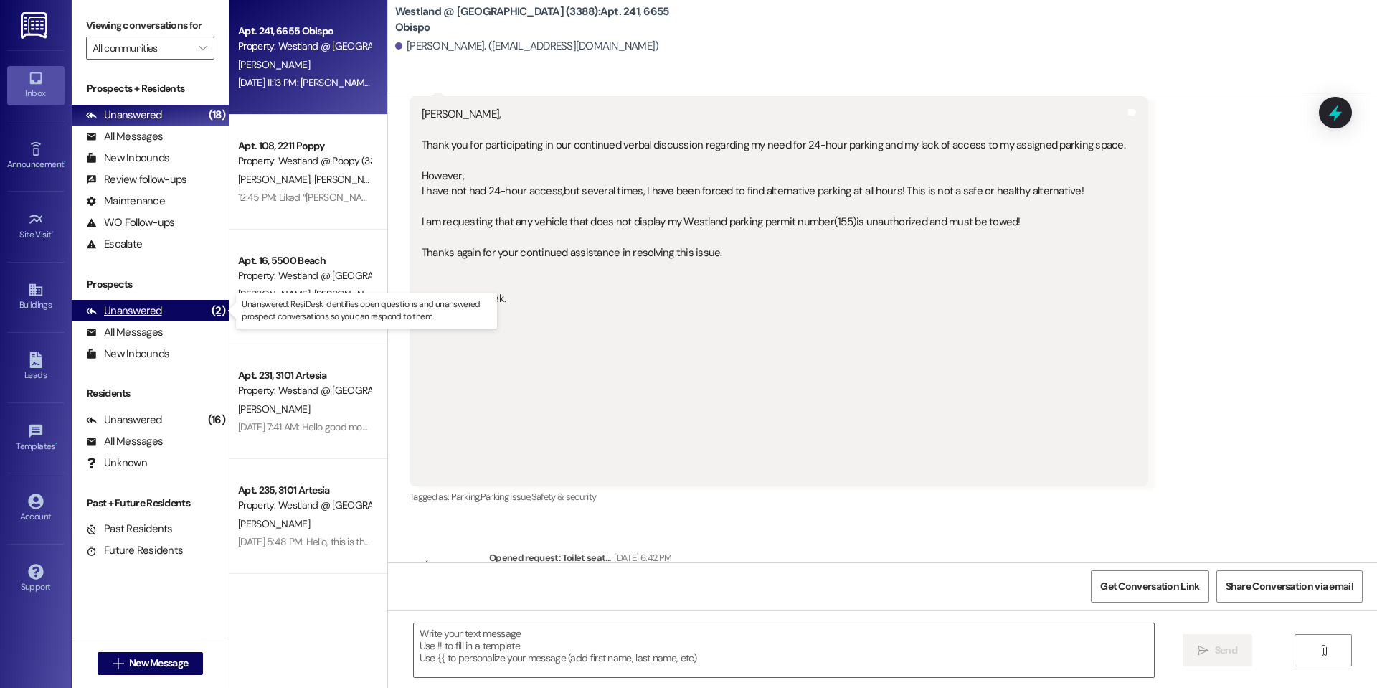
click at [178, 313] on div "Unanswered (2)" at bounding box center [150, 311] width 157 height 22
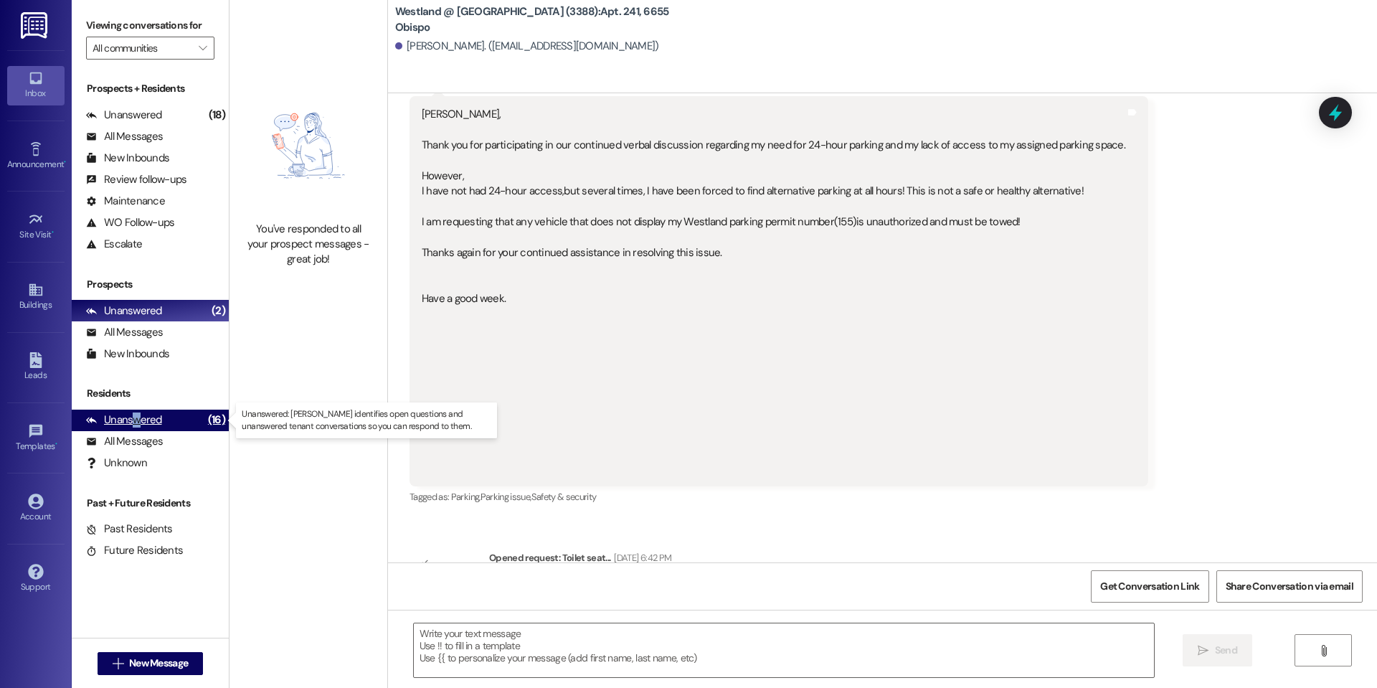
click at [135, 417] on div "Unanswered" at bounding box center [124, 419] width 76 height 15
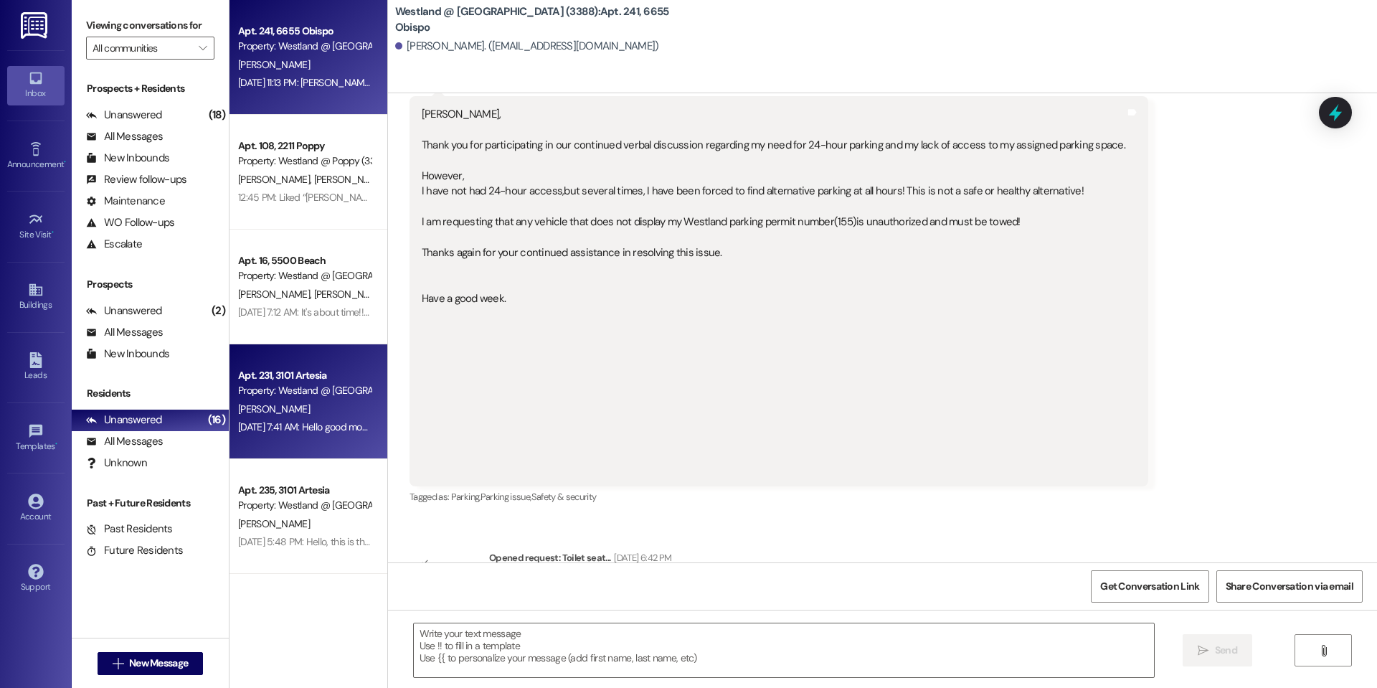
click at [307, 397] on div "Property: Westland @ [GEOGRAPHIC_DATA] (3388)" at bounding box center [304, 390] width 133 height 15
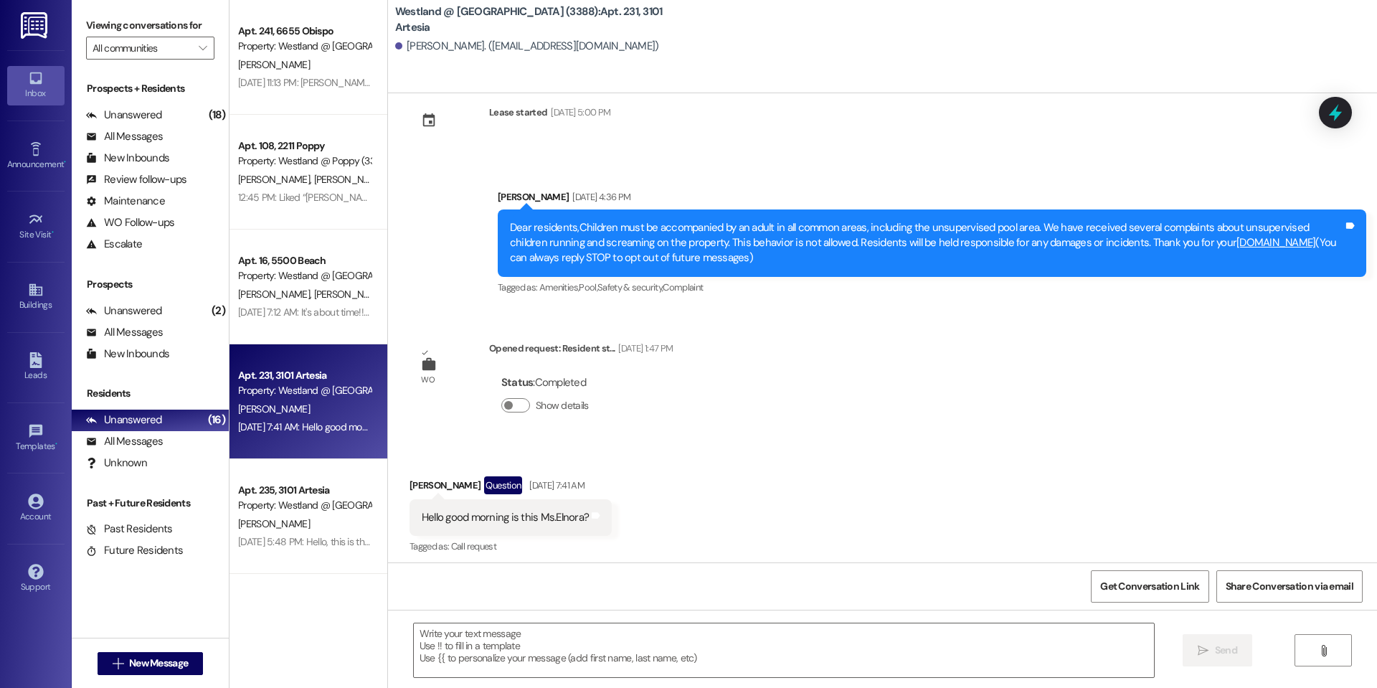
scroll to position [174, 0]
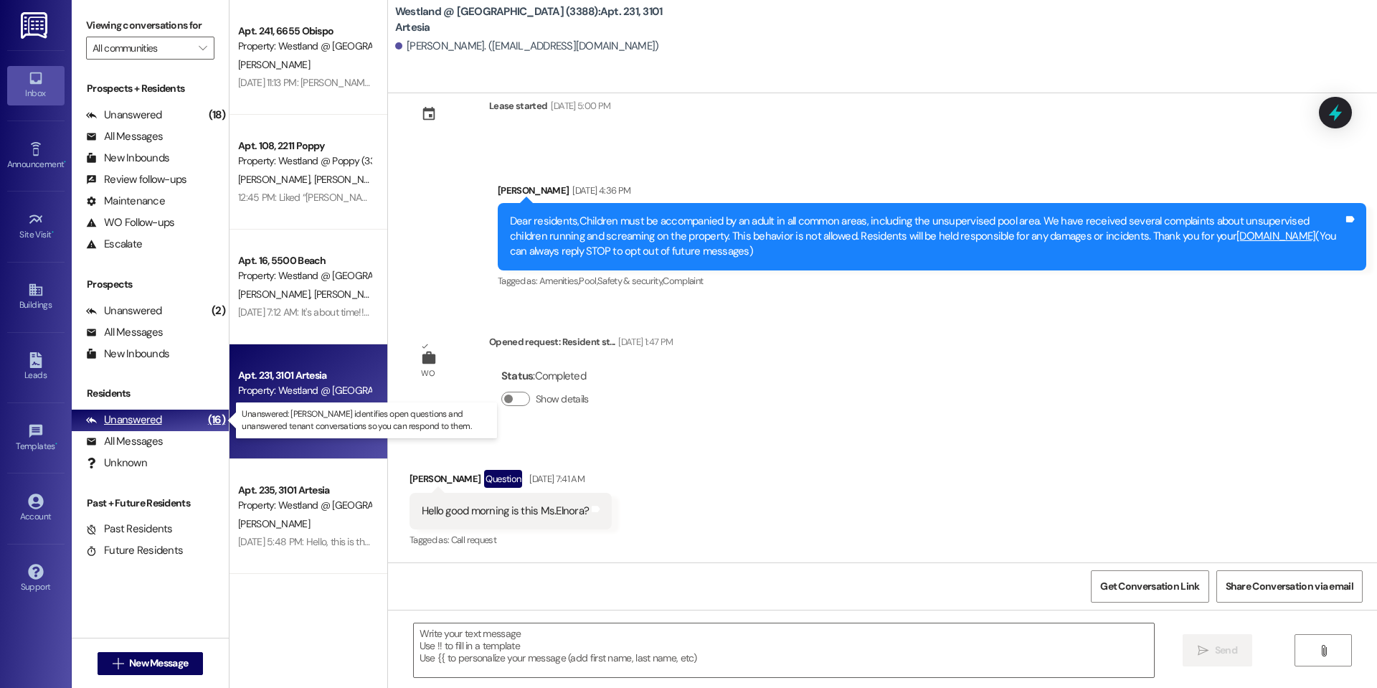
click at [175, 420] on div "Unanswered (16)" at bounding box center [150, 421] width 157 height 22
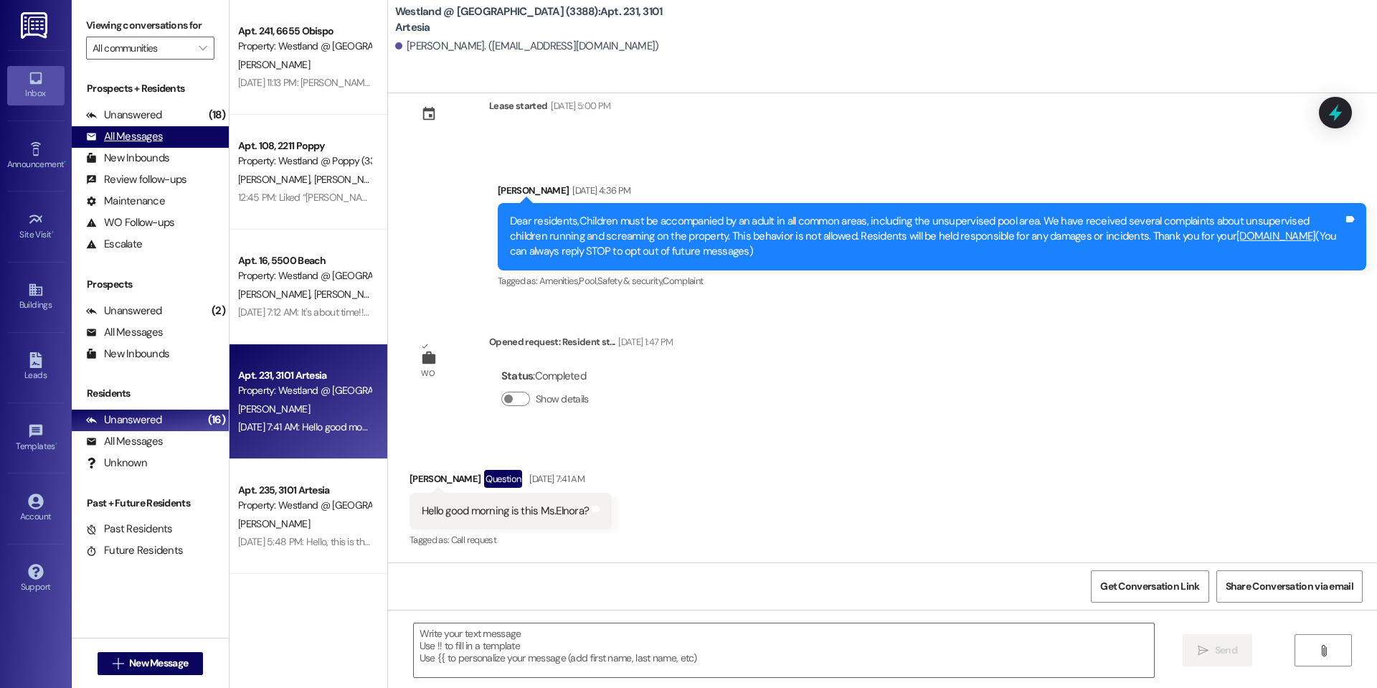
click at [154, 129] on div "All Messages" at bounding box center [124, 136] width 77 height 15
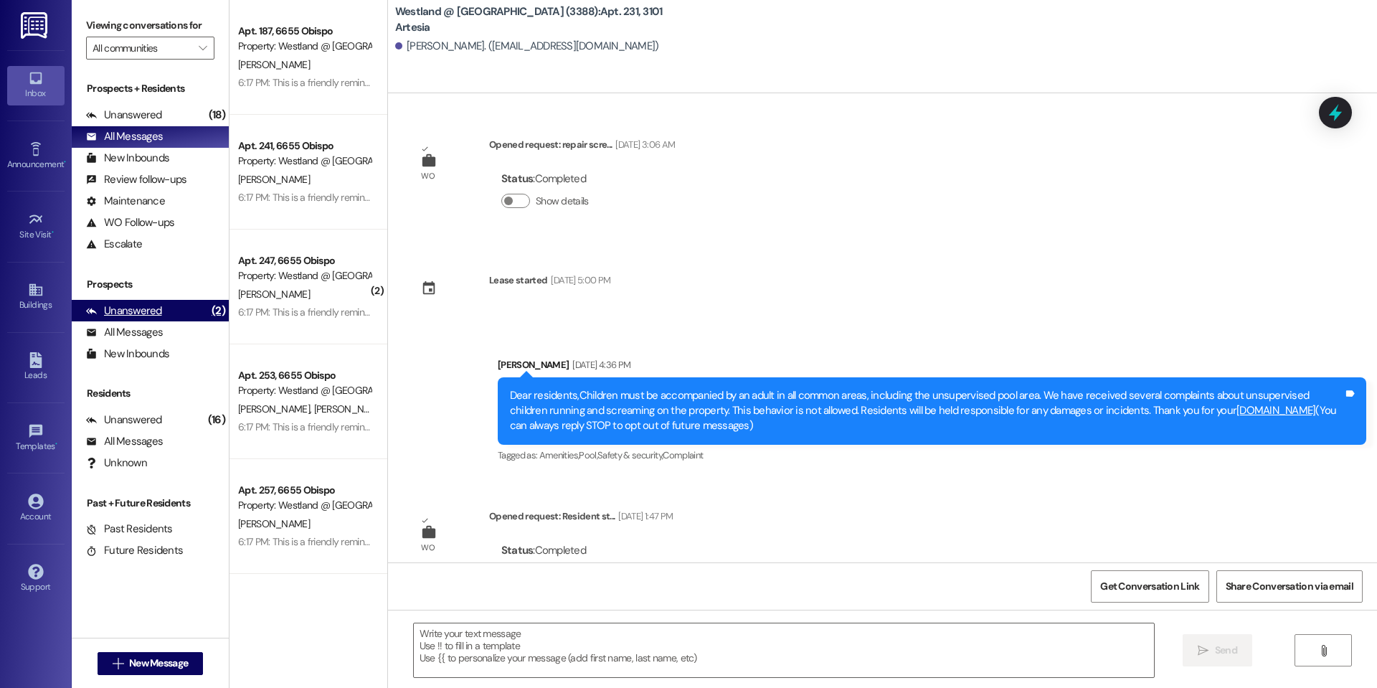
scroll to position [174, 0]
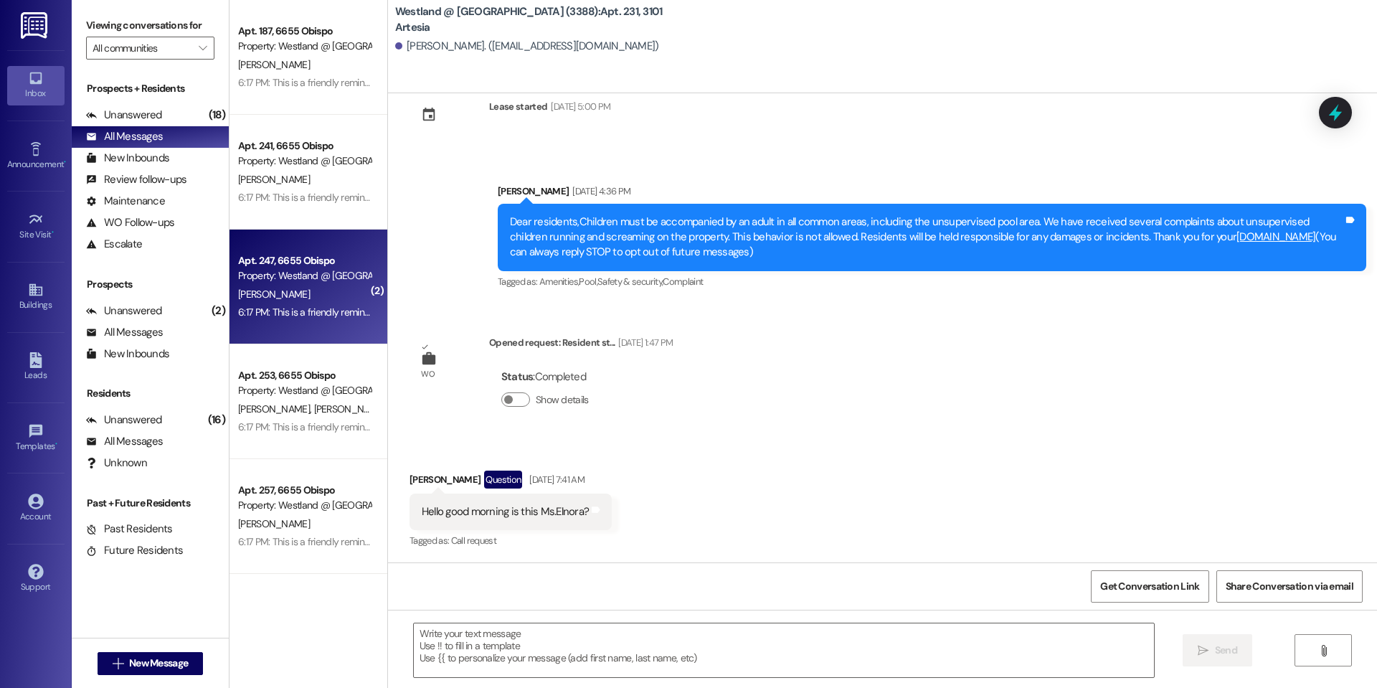
click at [330, 279] on div "Property: Westland @ [GEOGRAPHIC_DATA] (3388)" at bounding box center [304, 275] width 133 height 15
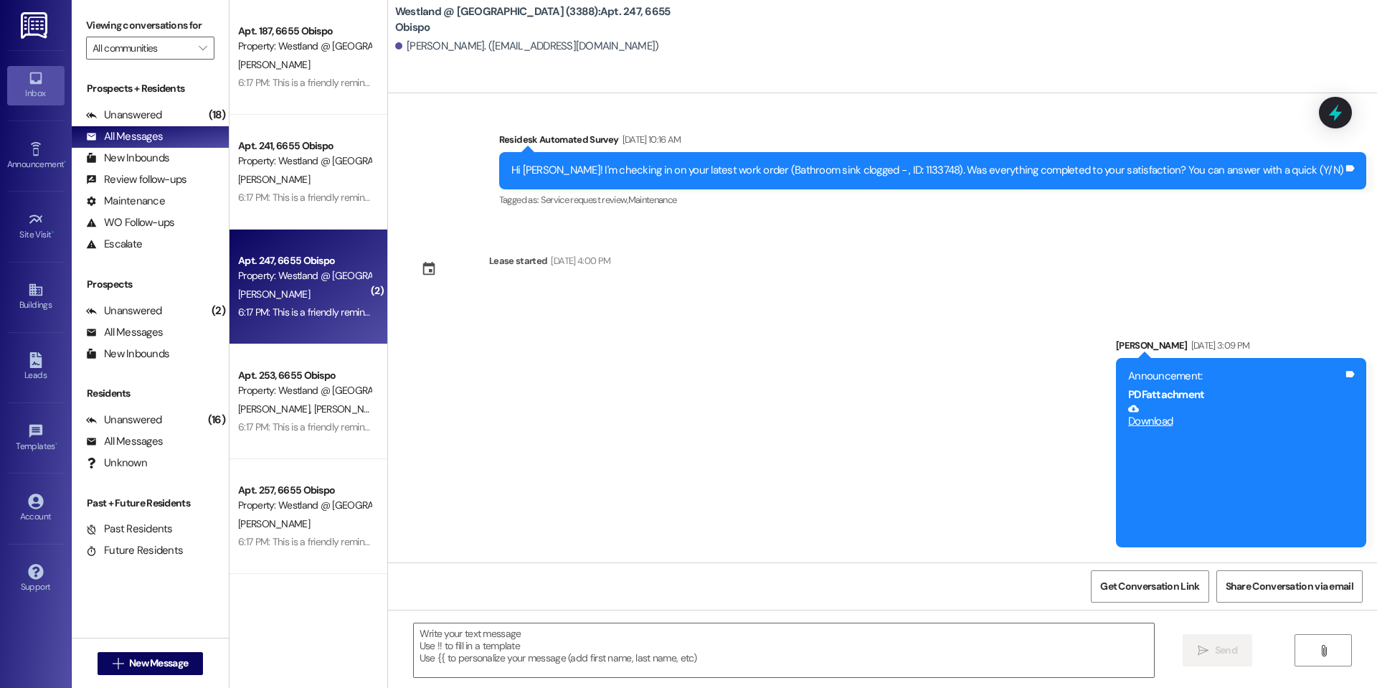
scroll to position [13383, 0]
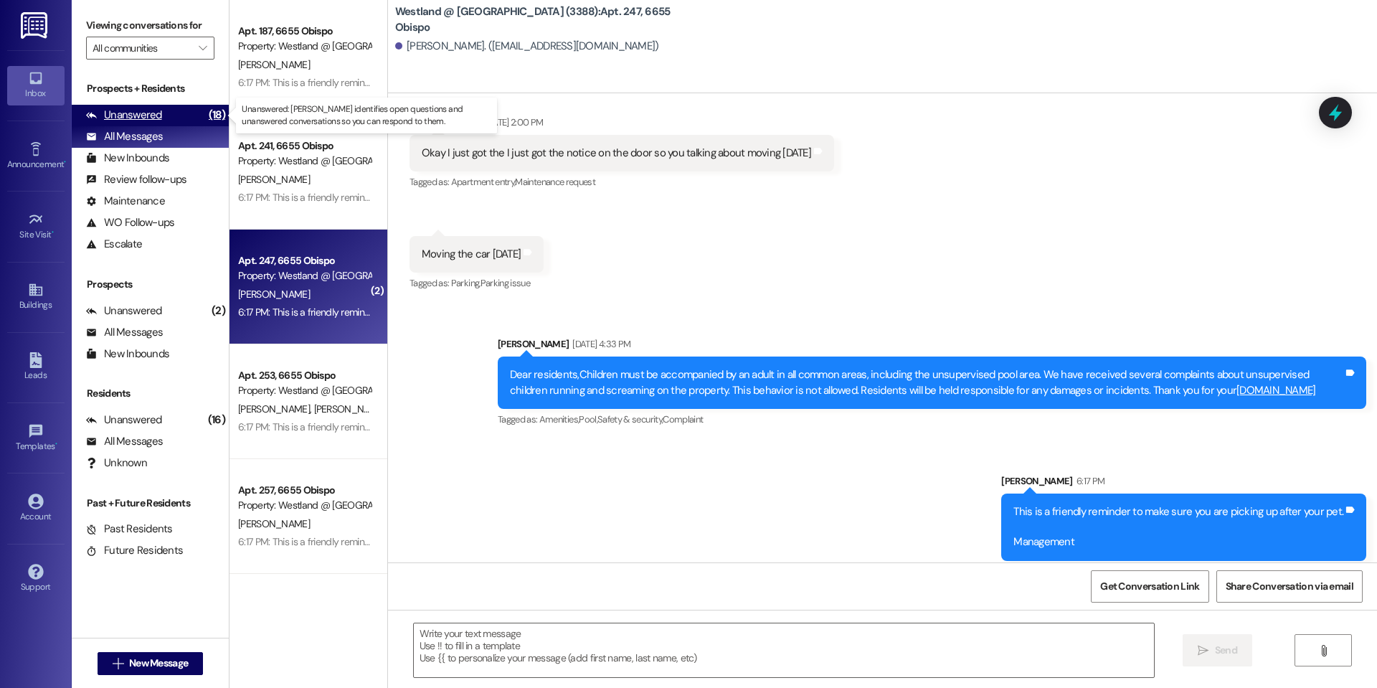
click at [171, 120] on div "Unanswered (18)" at bounding box center [150, 116] width 157 height 22
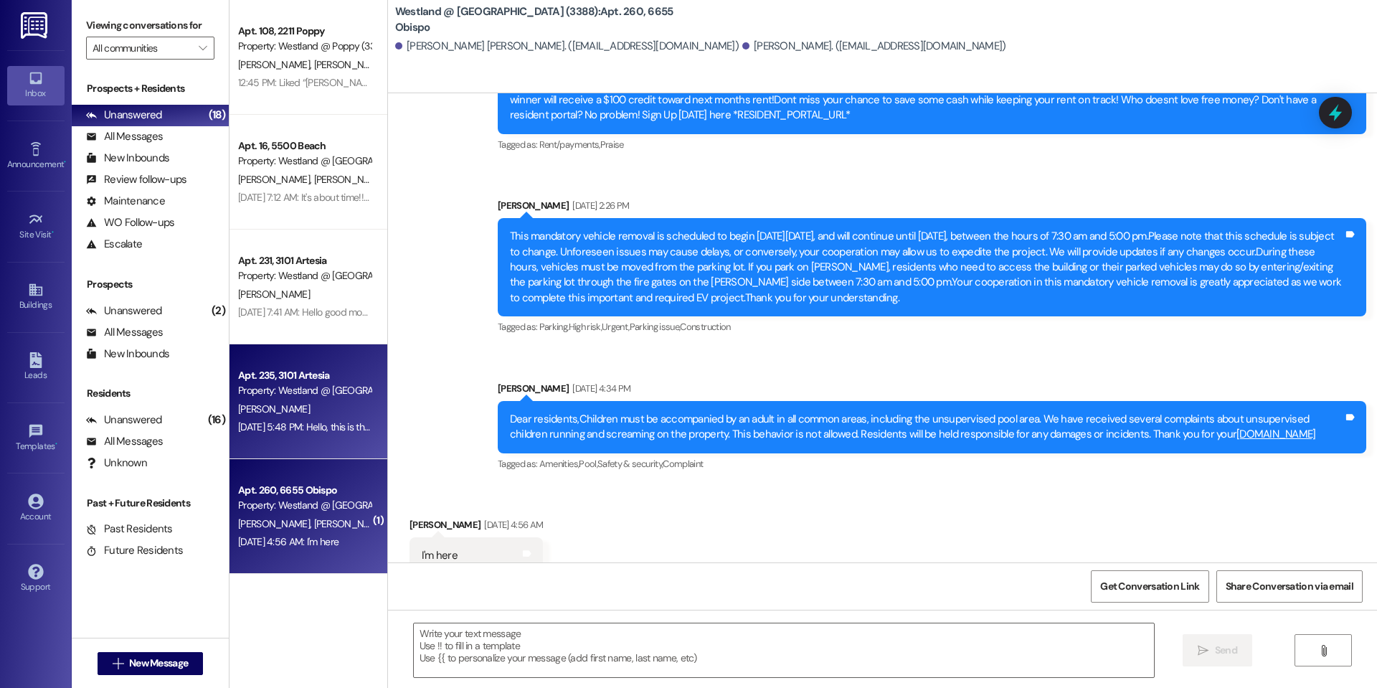
scroll to position [18077, 0]
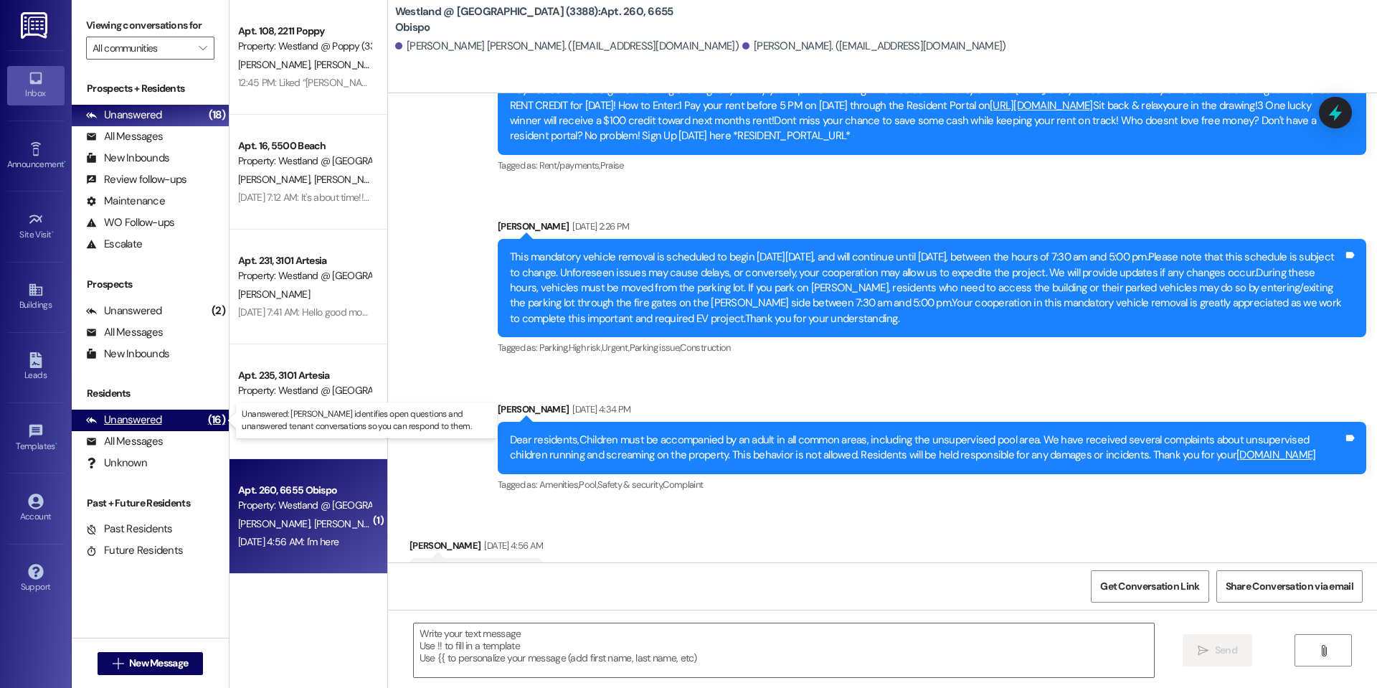
click at [149, 416] on div "Unanswered" at bounding box center [124, 419] width 76 height 15
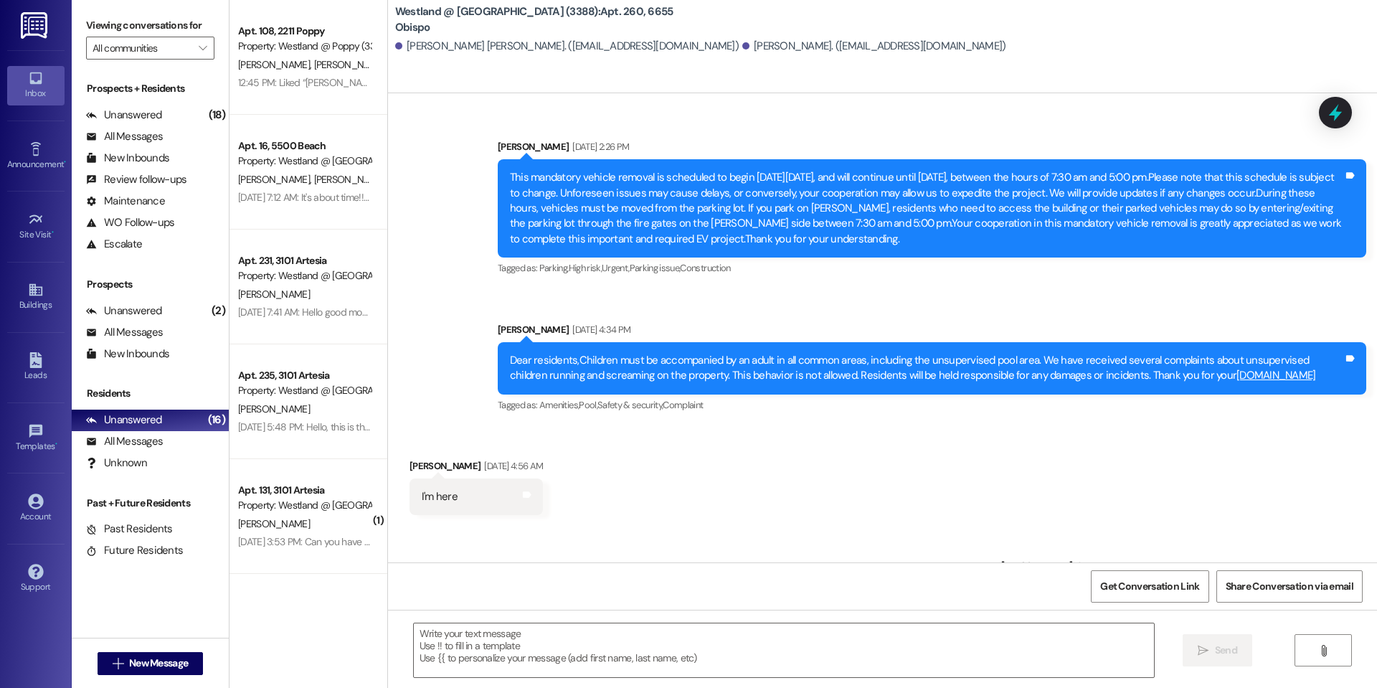
scroll to position [18197, 0]
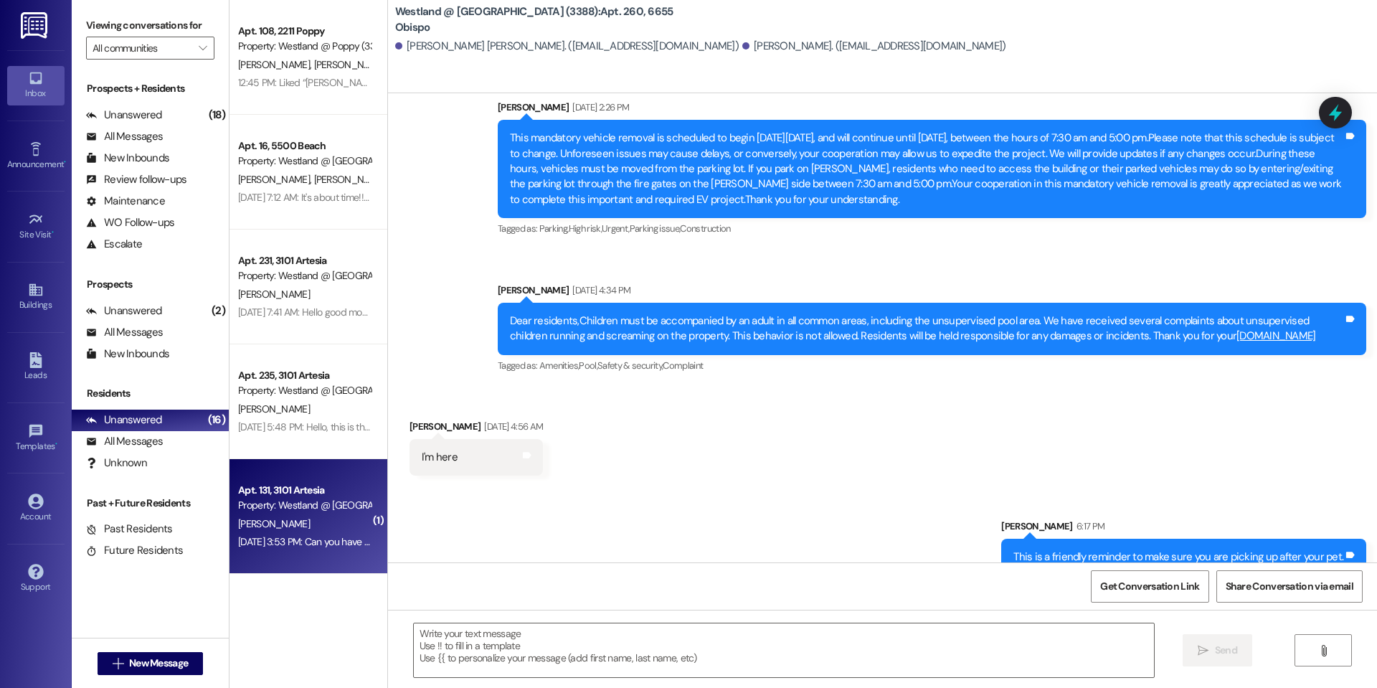
click at [318, 518] on div "[PERSON_NAME]" at bounding box center [305, 524] width 136 height 18
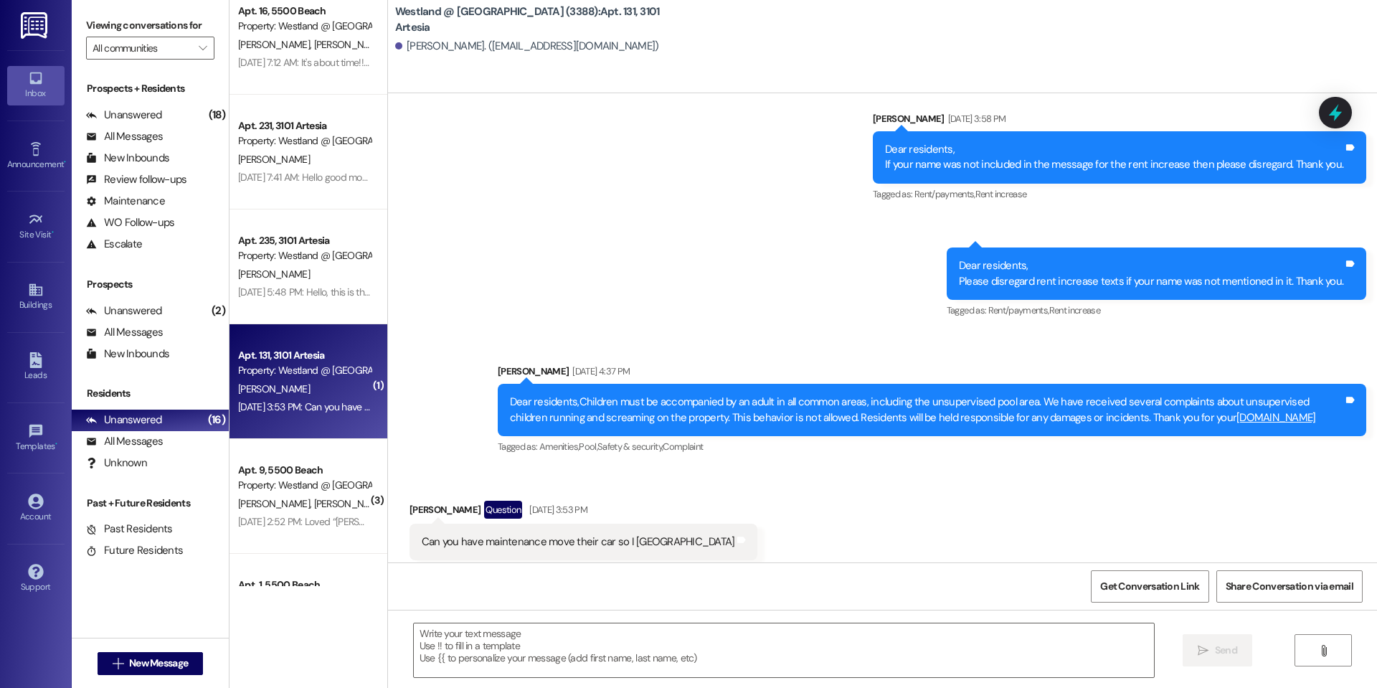
scroll to position [219, 0]
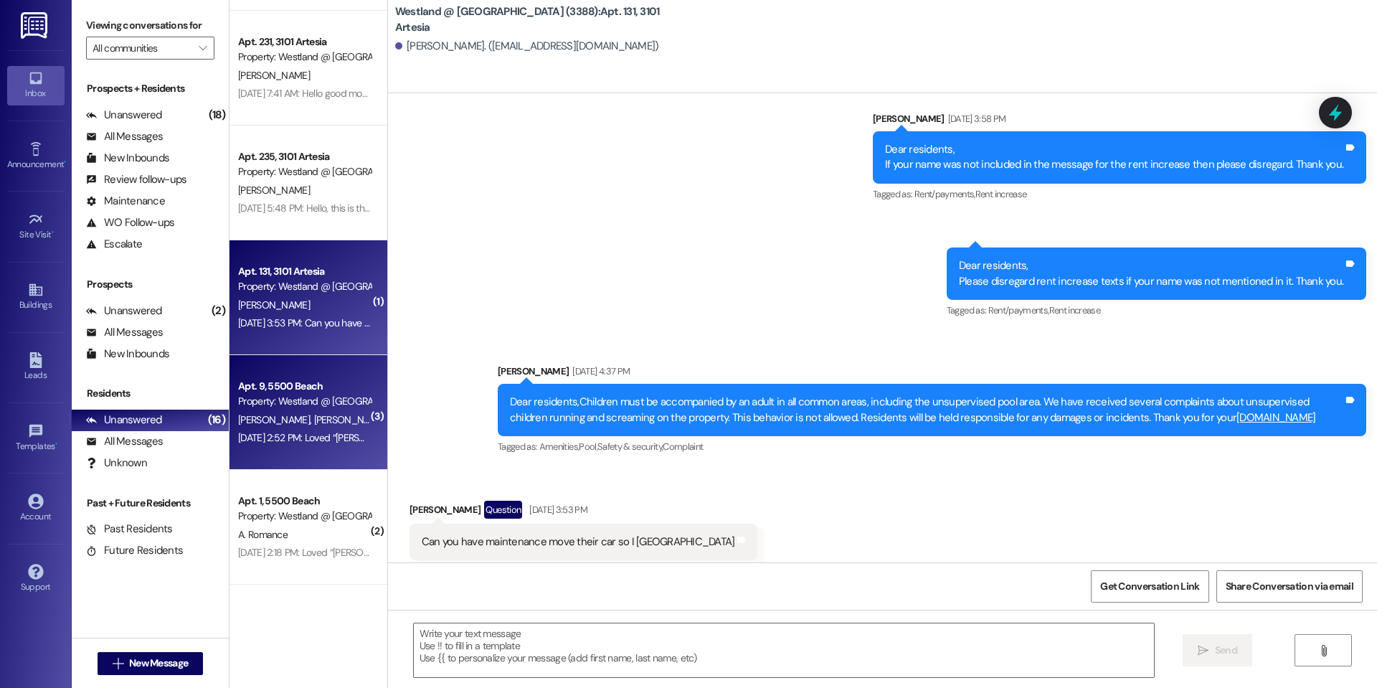
click at [313, 425] on span "[PERSON_NAME]" at bounding box center [349, 419] width 72 height 13
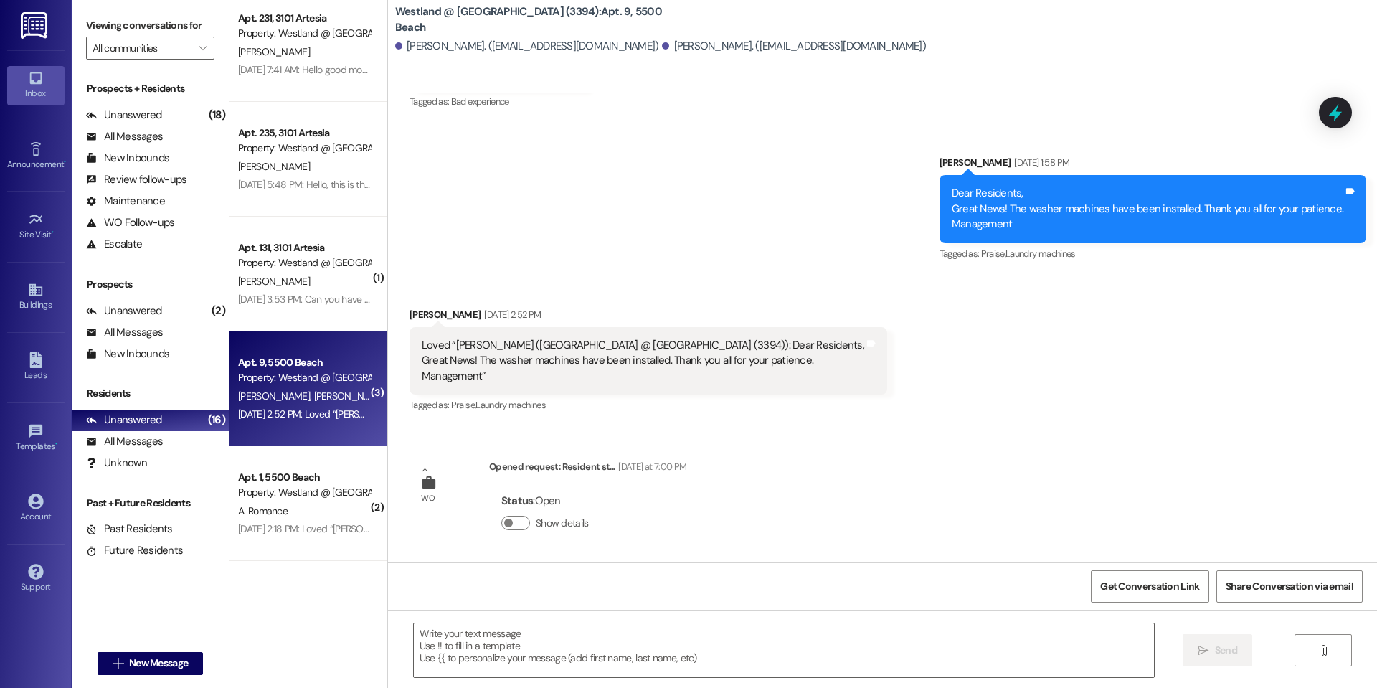
scroll to position [243, 0]
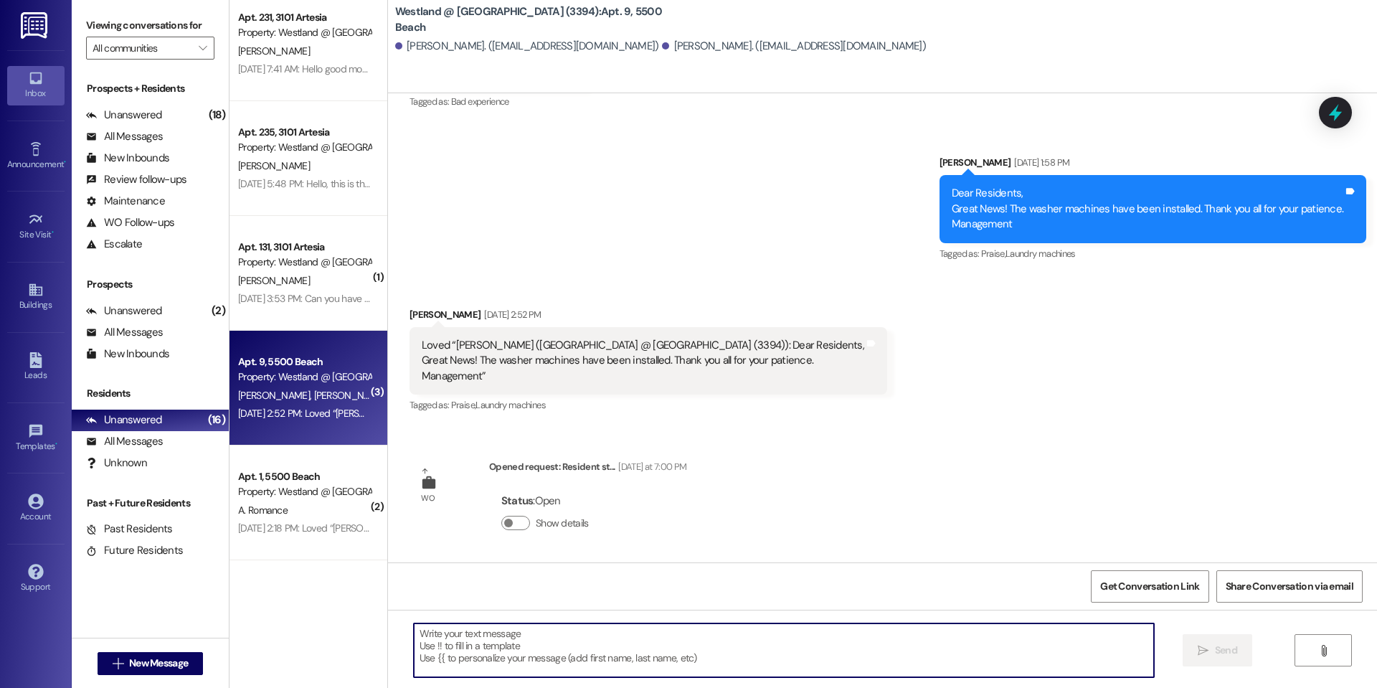
click at [509, 658] on textarea at bounding box center [784, 650] width 740 height 54
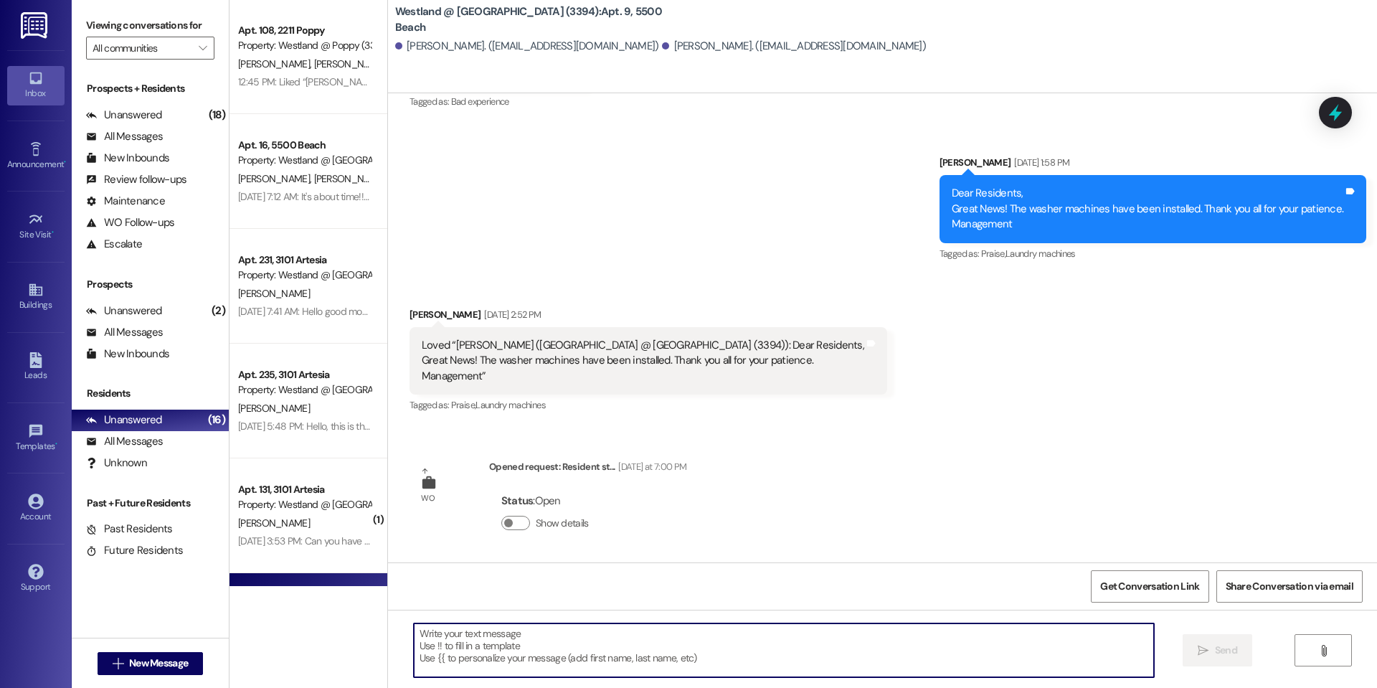
scroll to position [0, 0]
